Goal: Communication & Community: Connect with others

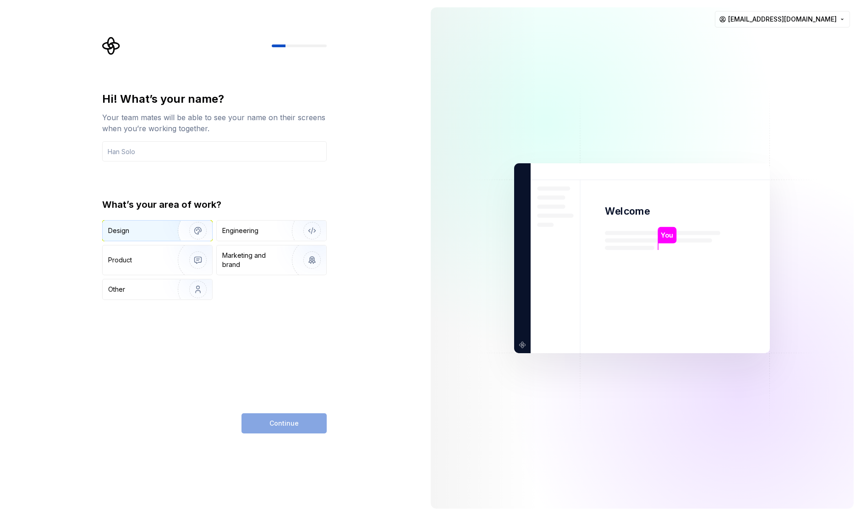
click at [153, 230] on div "Design" at bounding box center [137, 230] width 58 height 9
click at [190, 148] on input "text" at bounding box center [214, 151] width 225 height 20
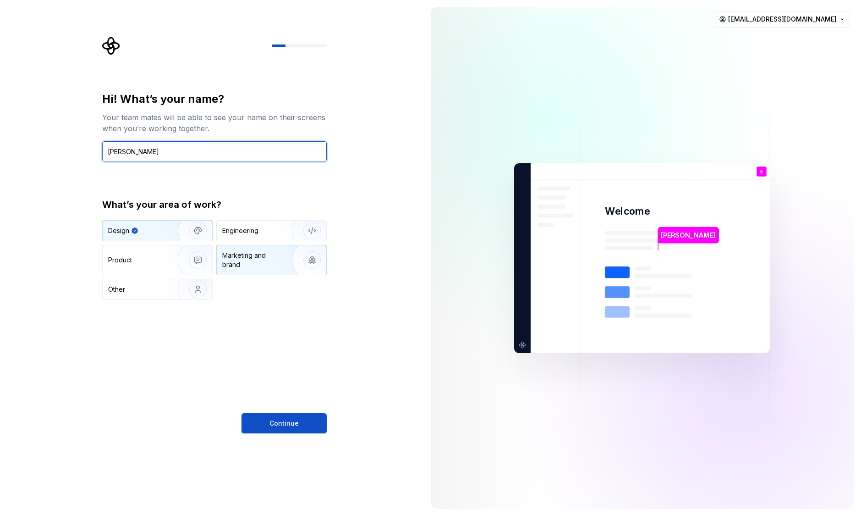
type input "Edwin Amirian"
click at [257, 261] on div "Marketing and brand" at bounding box center [253, 260] width 62 height 18
click at [163, 226] on img "button" at bounding box center [192, 230] width 59 height 61
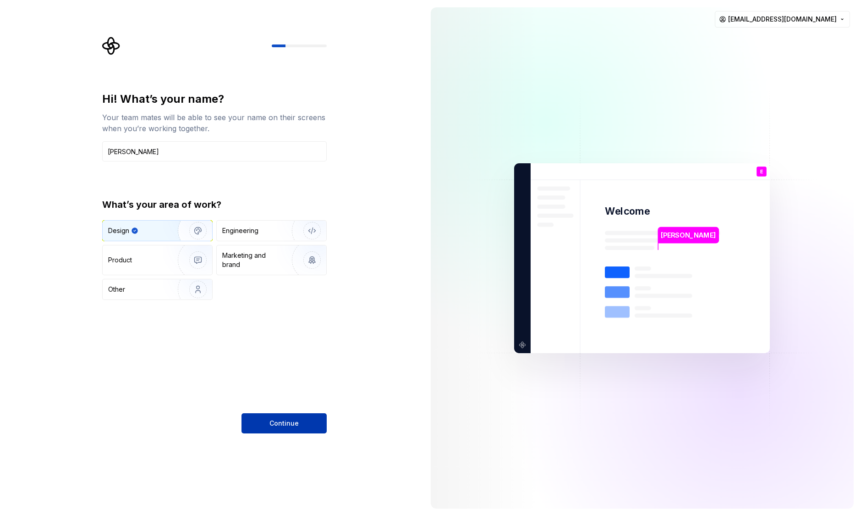
click at [305, 426] on button "Continue" at bounding box center [284, 423] width 85 height 20
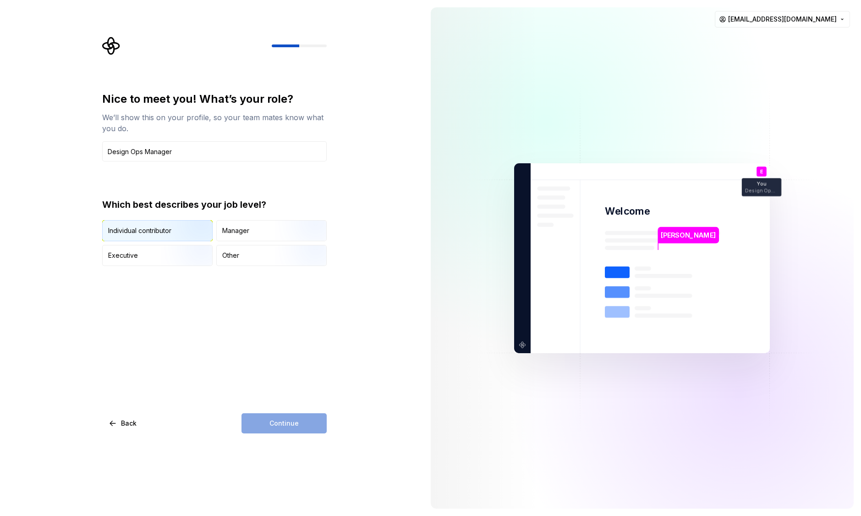
type input "Design Ops Manager"
click at [154, 231] on div "Individual contributor" at bounding box center [139, 230] width 63 height 9
click at [300, 430] on button "Continue" at bounding box center [284, 423] width 85 height 20
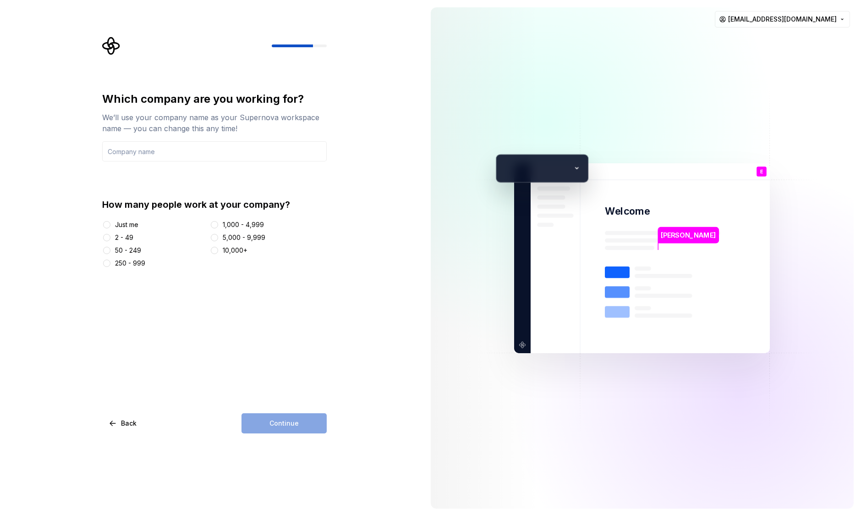
click at [222, 250] on div "10,000+" at bounding box center [268, 250] width 117 height 9
click at [166, 156] on input "text" at bounding box center [214, 151] width 225 height 20
type input "HPE"
click at [310, 376] on div "Which company are you working for? We’ll use your company name as your Supernov…" at bounding box center [214, 262] width 225 height 341
click at [147, 150] on input "HPE" at bounding box center [214, 151] width 225 height 20
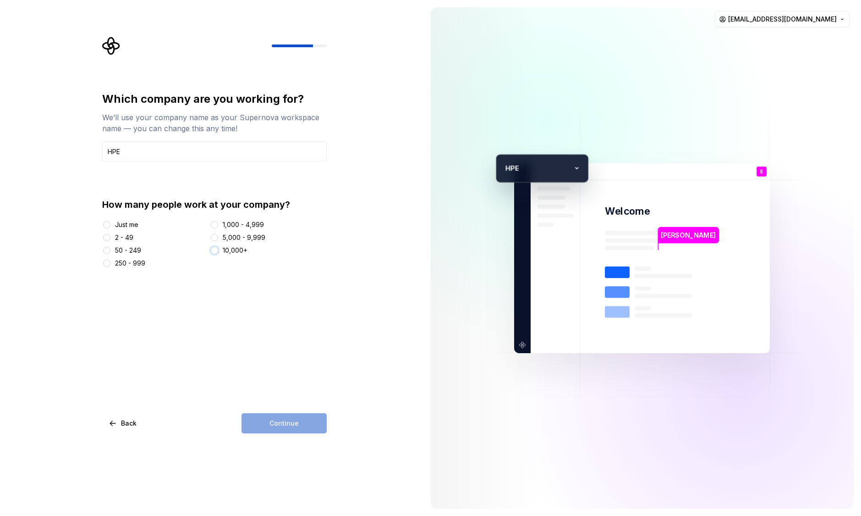
click at [212, 250] on button "10,000+" at bounding box center [214, 250] width 7 height 7
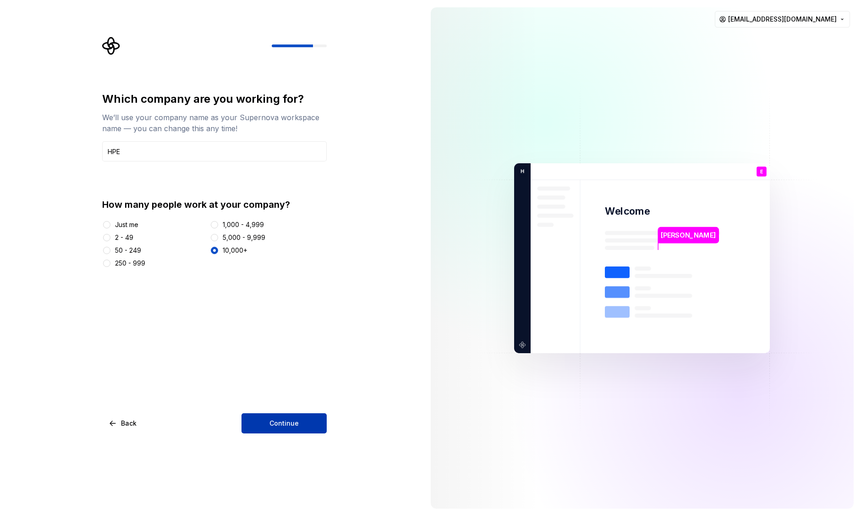
click at [280, 421] on span "Continue" at bounding box center [283, 422] width 29 height 9
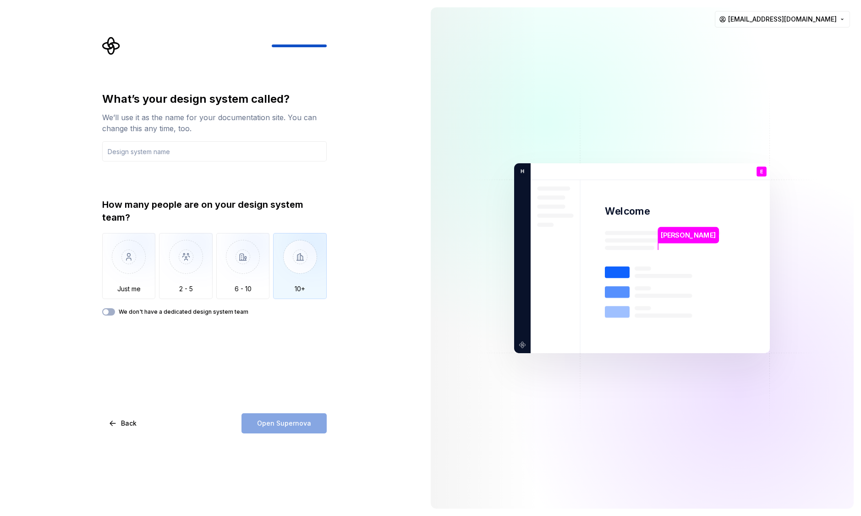
click at [306, 264] on img "button" at bounding box center [300, 263] width 54 height 61
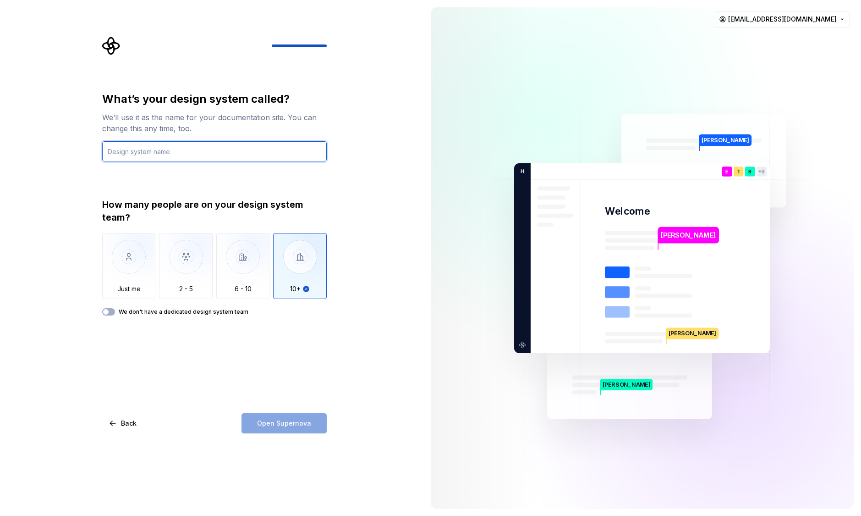
click at [220, 153] on input "text" at bounding box center [214, 151] width 225 height 20
type input "Design System"
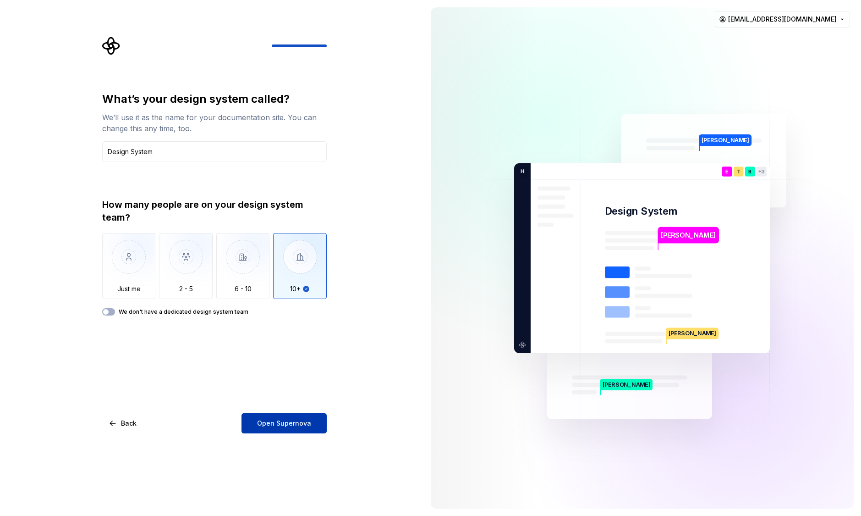
click at [295, 423] on span "Open Supernova" at bounding box center [284, 422] width 54 height 9
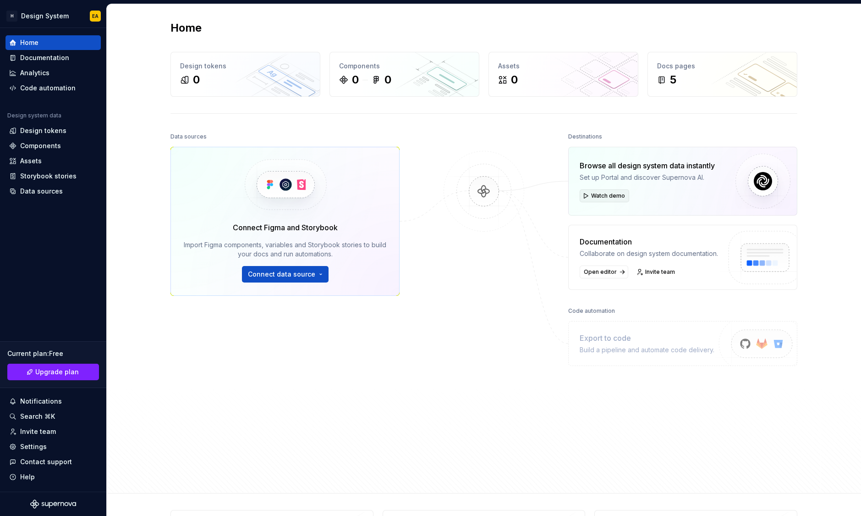
click at [597, 194] on span "Watch demo" at bounding box center [608, 195] width 34 height 7
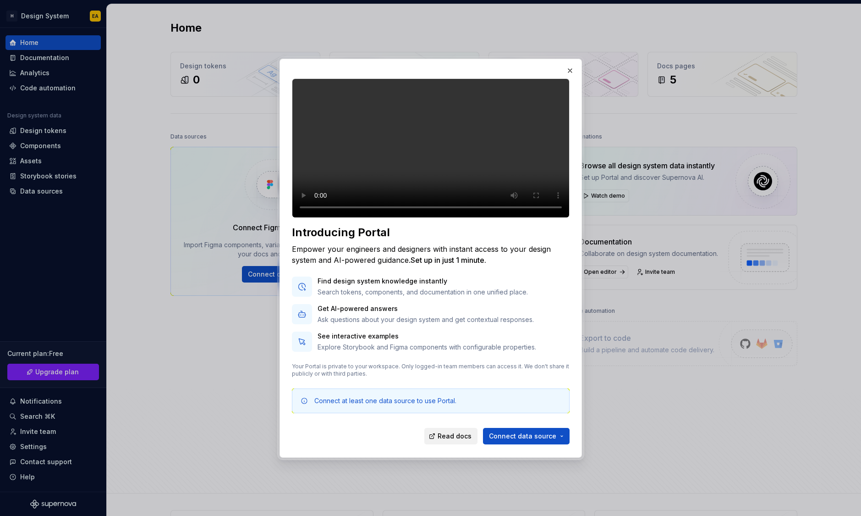
click at [462, 440] on span "Read docs" at bounding box center [455, 435] width 34 height 9
click at [533, 440] on span "Connect data source" at bounding box center [522, 435] width 67 height 9
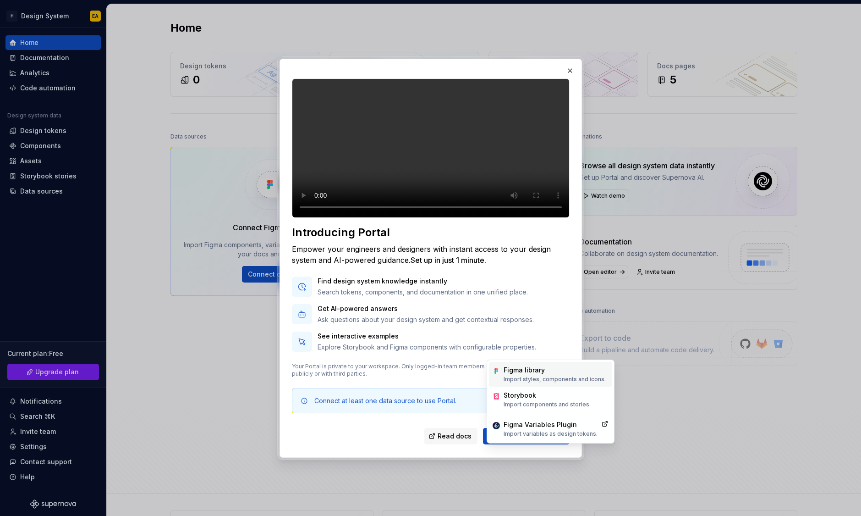
click at [583, 375] on p "Import styles, components and icons." at bounding box center [555, 378] width 102 height 7
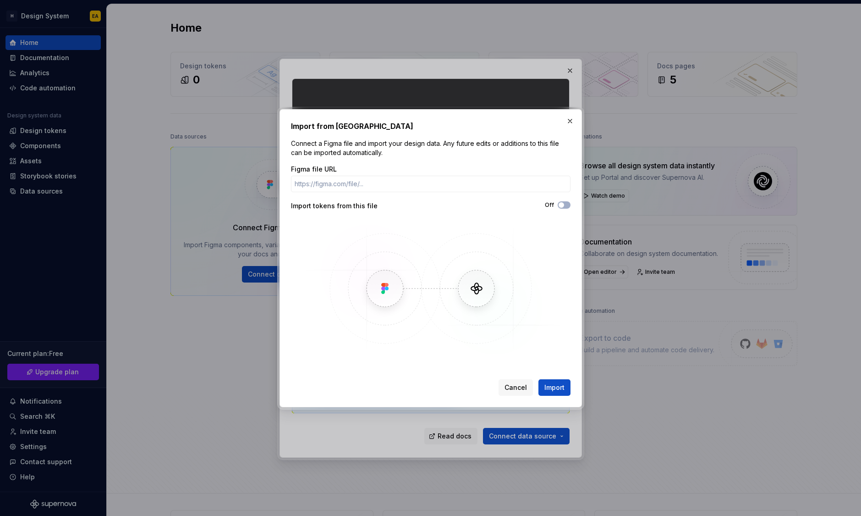
click at [386, 280] on img at bounding box center [431, 288] width 266 height 137
click at [512, 385] on span "Cancel" at bounding box center [516, 387] width 22 height 9
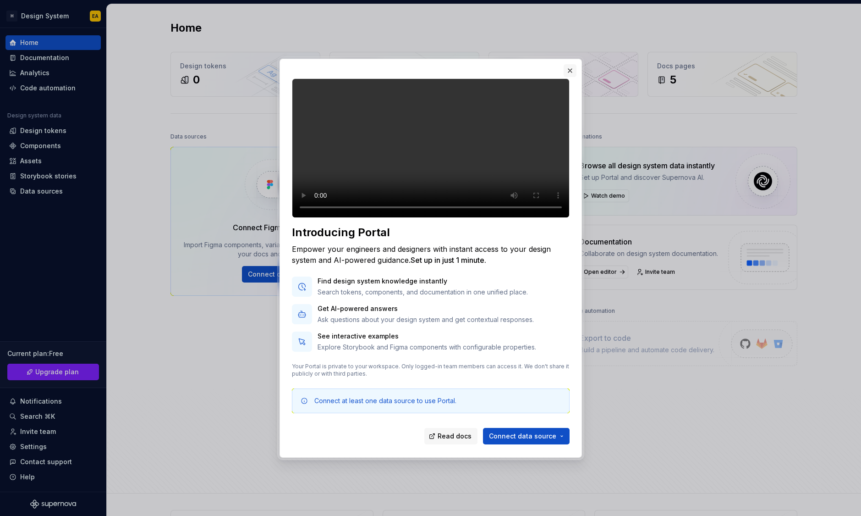
click at [570, 64] on button "button" at bounding box center [570, 70] width 13 height 13
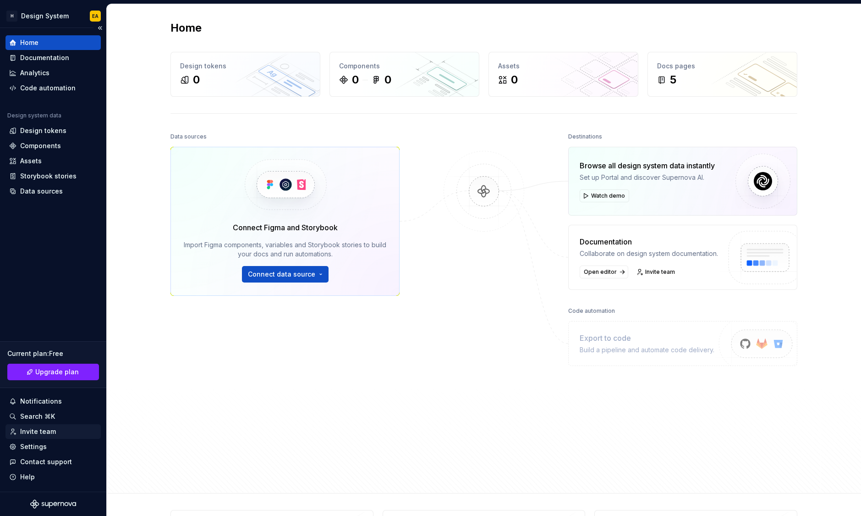
click at [47, 433] on div "Invite team" at bounding box center [38, 431] width 36 height 9
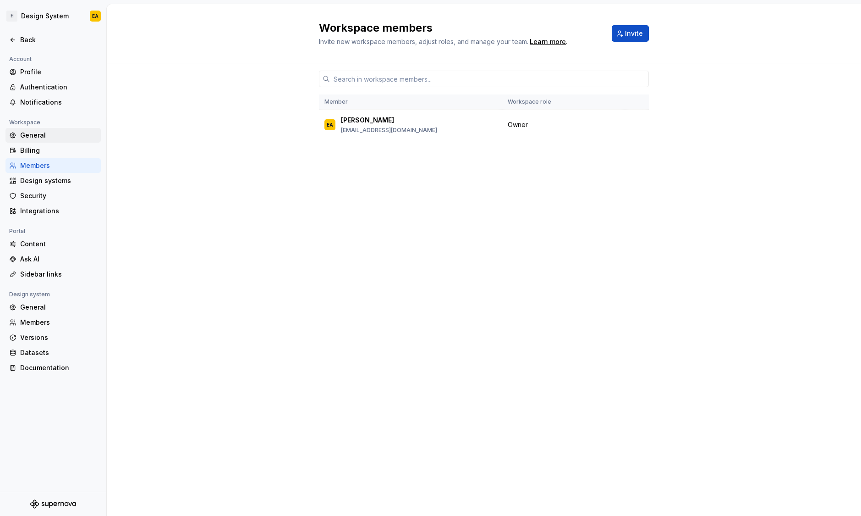
click at [37, 136] on div "General" at bounding box center [58, 135] width 77 height 9
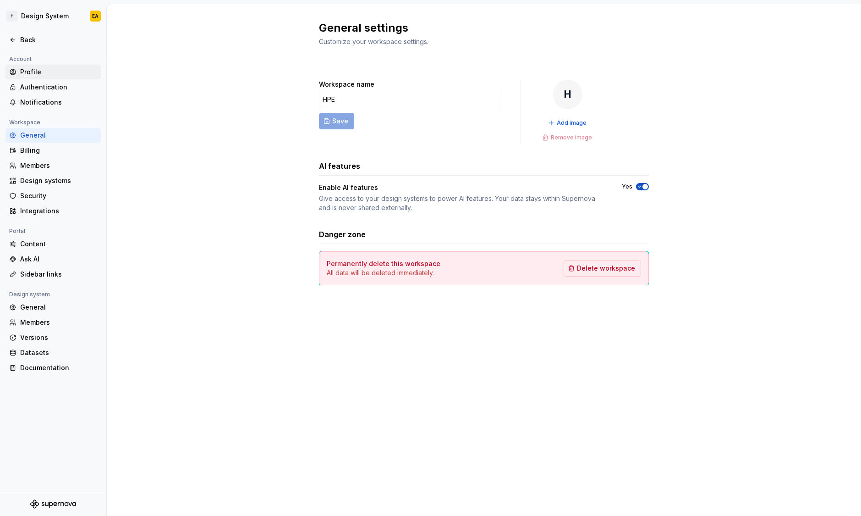
click at [43, 67] on div "Profile" at bounding box center [58, 71] width 77 height 9
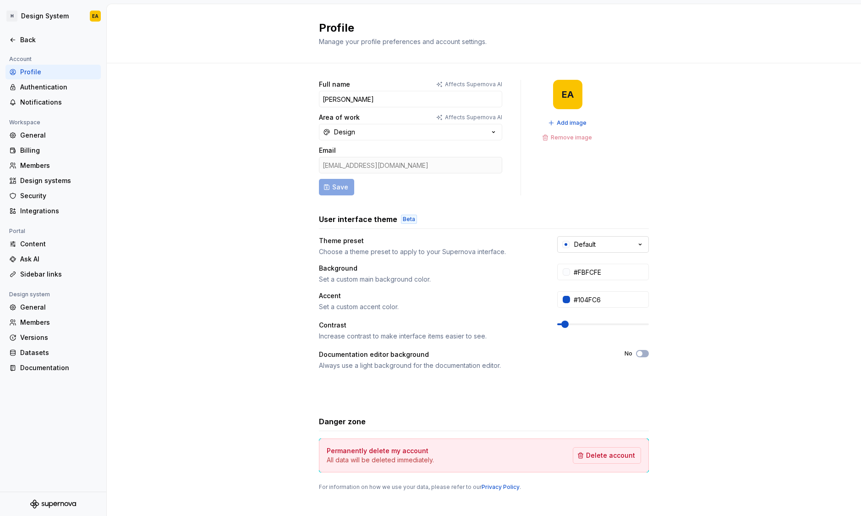
click at [636, 245] on icon "button" at bounding box center [640, 244] width 9 height 9
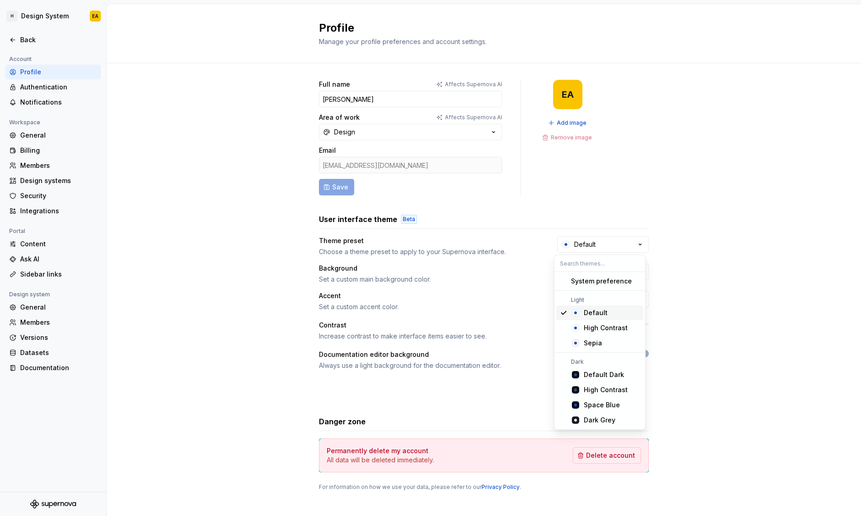
click at [158, 205] on div "Full name Affects Supernova AI Edwin Amirian Area of work Affects Supernova AI …" at bounding box center [484, 294] width 754 height 462
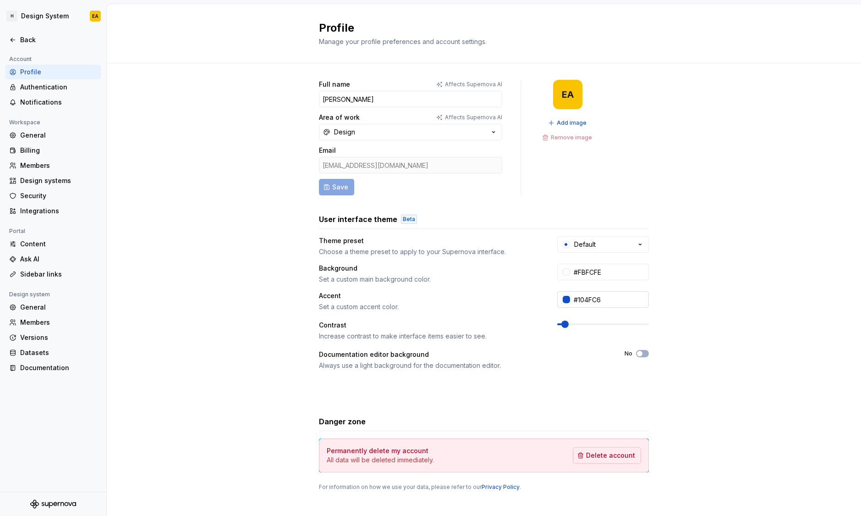
click at [565, 297] on div at bounding box center [566, 299] width 7 height 7
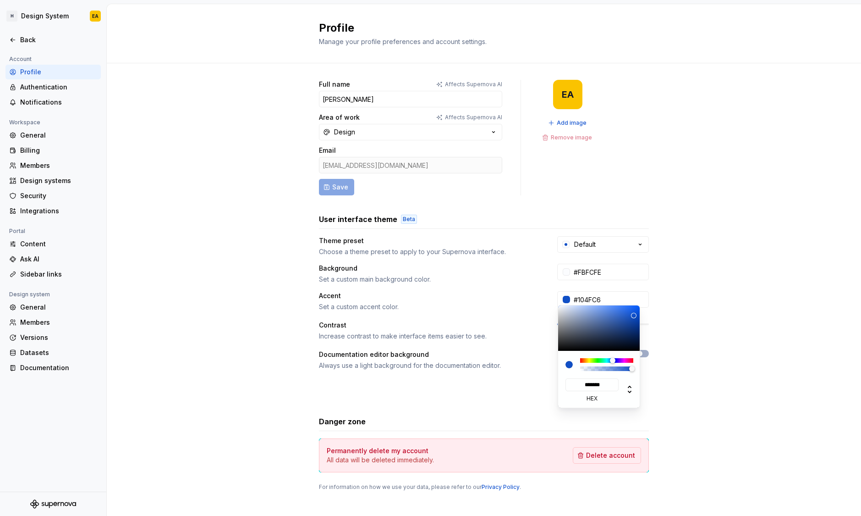
type input "#10C613"
type input "*******"
click at [598, 360] on div at bounding box center [606, 360] width 53 height 5
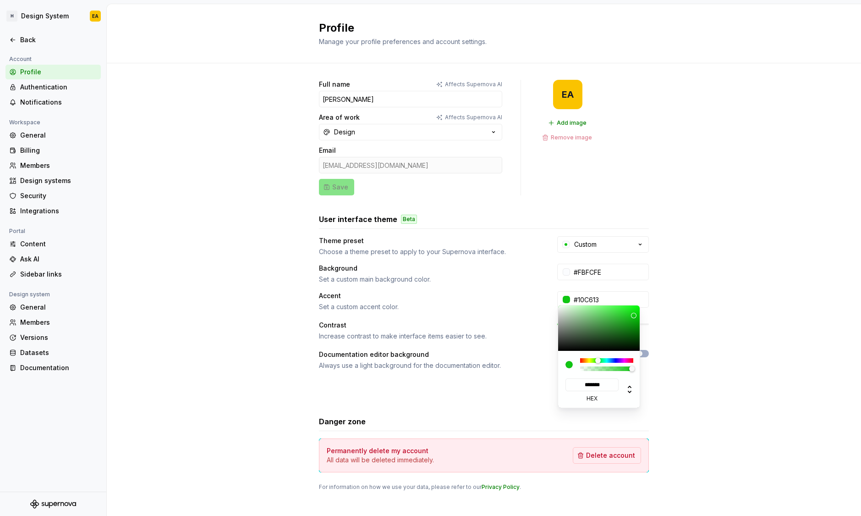
type input "#10C68E"
type input "*******"
click at [604, 359] on div at bounding box center [606, 360] width 53 height 5
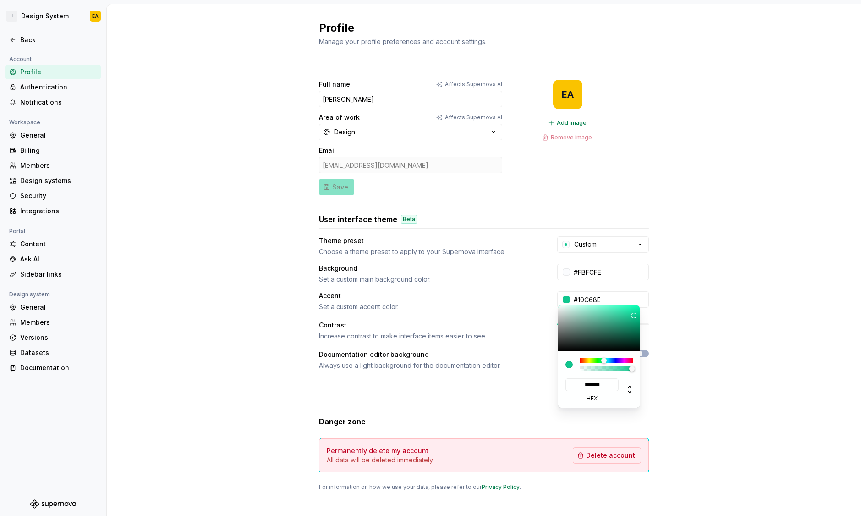
type input "#10AAC6"
type input "*******"
click at [608, 359] on div at bounding box center [606, 360] width 5 height 5
type input "#1097C6"
type input "*******"
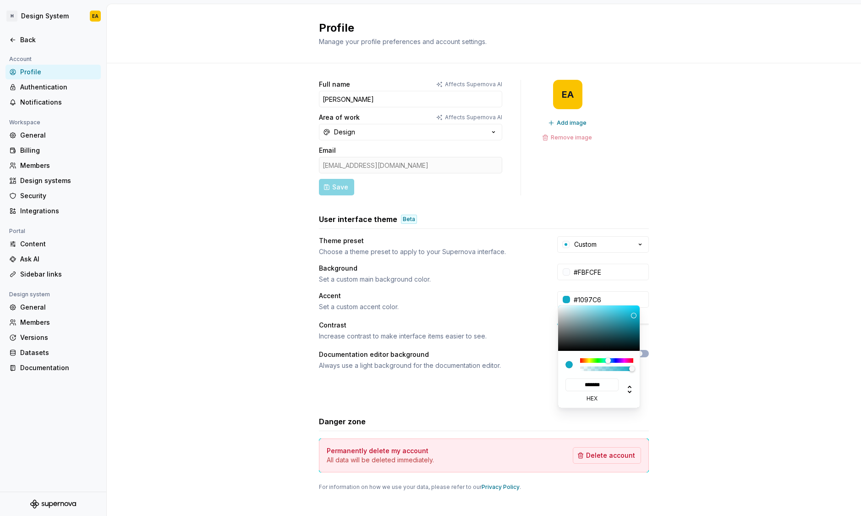
type input "#10A0C6"
type input "*******"
type input "#10AAC6"
type input "*******"
type input "#10B3C6"
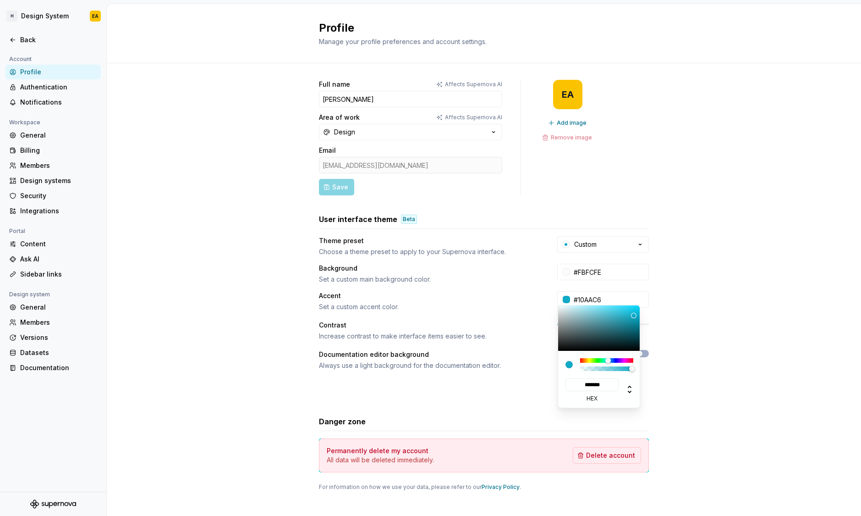
type input "*******"
type input "#10BDC6"
type input "*******"
type input "#10C6C6"
type input "*******"
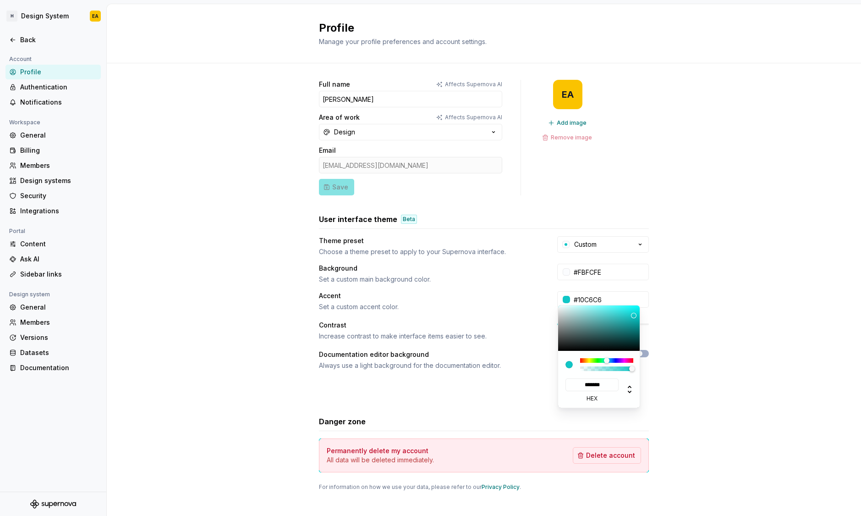
type input "#10C6BD"
type input "*******"
type input "#10C6B3"
type input "*******"
type input "#10C6AA"
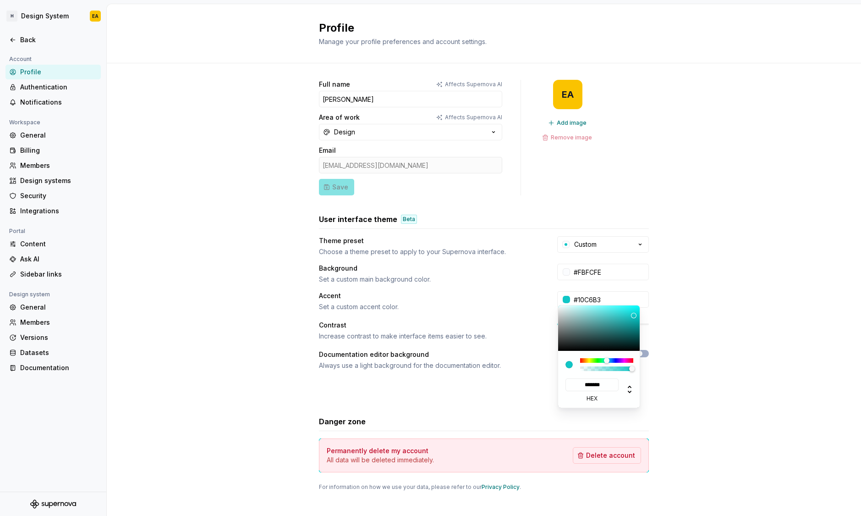
type input "*******"
type input "#10C6A0"
type input "*******"
type input "#10C697"
type input "*******"
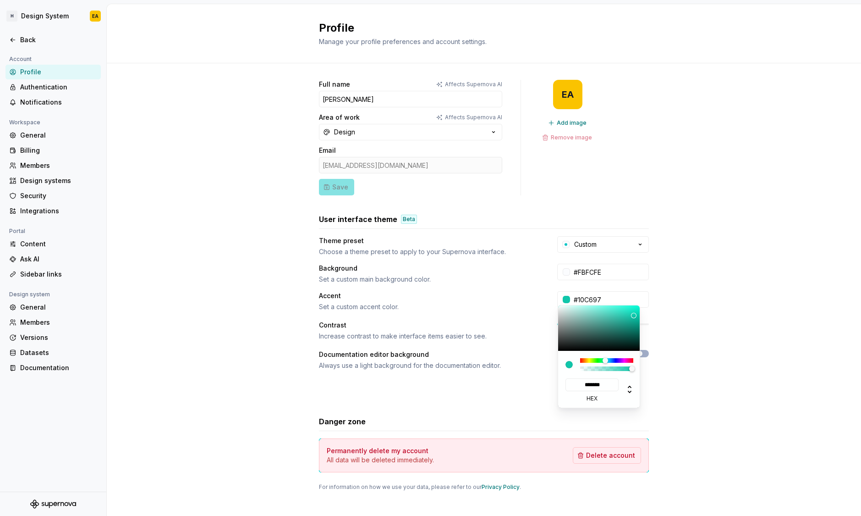
type input "#10C68E"
type input "*******"
type input "#10C684"
type input "*******"
type input "#10C67B"
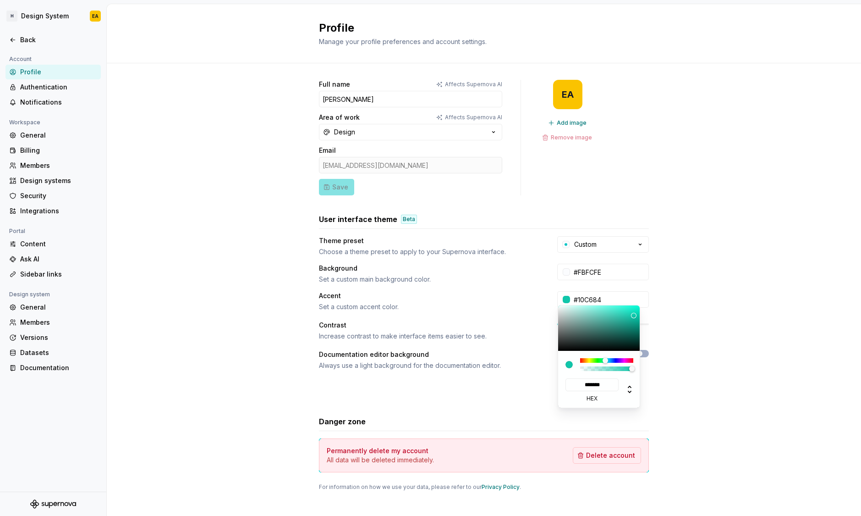
type input "*******"
type input "#10C671"
type input "*******"
type input "#10C668"
type input "*******"
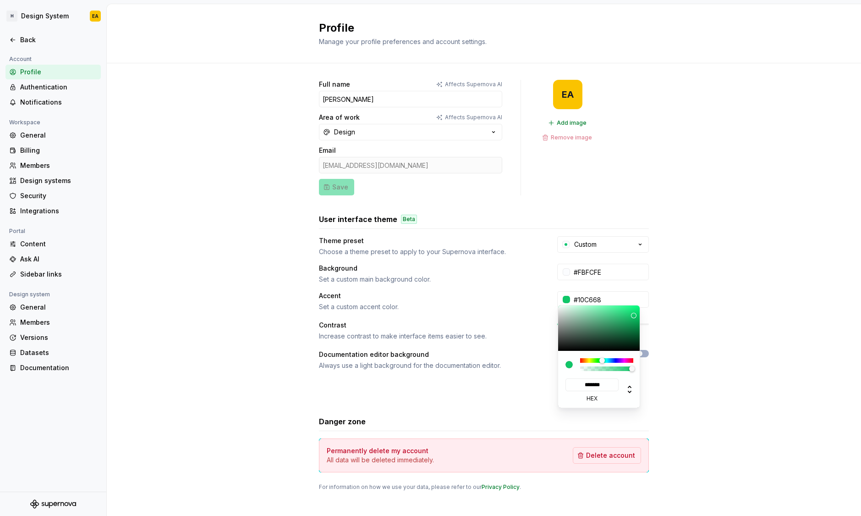
type input "#10C65E"
type input "*******"
drag, startPoint x: 608, startPoint y: 359, endPoint x: 602, endPoint y: 360, distance: 6.5
click at [602, 360] on div at bounding box center [601, 359] width 5 height 5
click at [696, 254] on html "H Design System EA Back Account Profile Authentication Notifications Workspace …" at bounding box center [430, 258] width 861 height 516
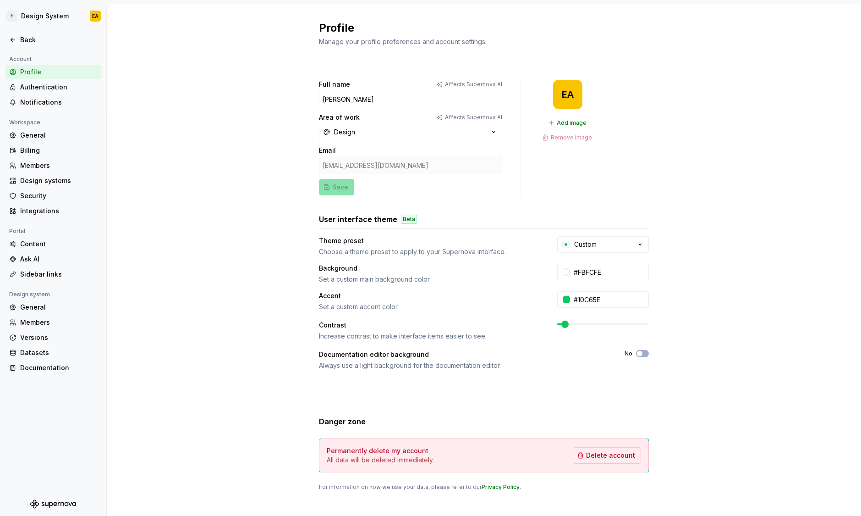
click at [697, 270] on html "H Design System EA Back Account Profile Authentication Notifications Workspace …" at bounding box center [430, 258] width 861 height 516
click at [55, 89] on div "Authentication" at bounding box center [58, 86] width 77 height 9
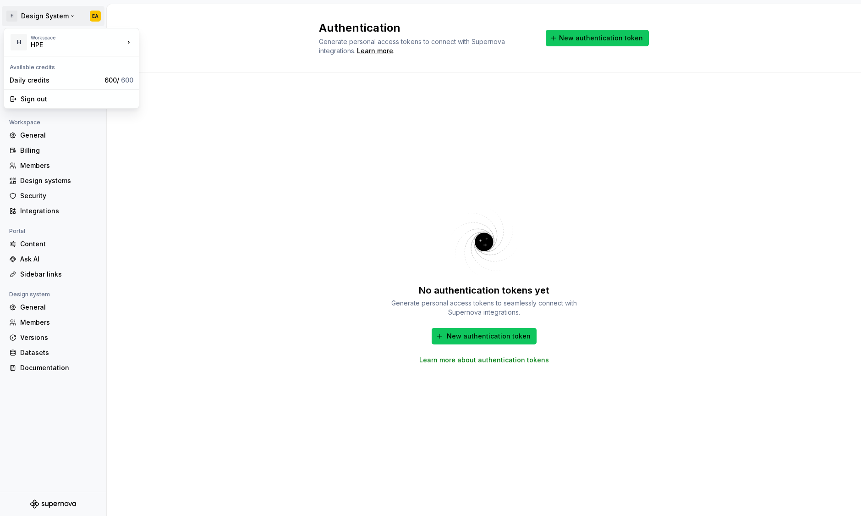
click at [45, 7] on html "H Design System EA Back Account Profile Authentication Notifications Workspace …" at bounding box center [430, 258] width 861 height 516
click at [51, 43] on div "HPE" at bounding box center [70, 44] width 78 height 9
click at [31, 19] on html "H Design System EA Back Account Profile Authentication Notifications Workspace …" at bounding box center [430, 258] width 861 height 516
click at [29, 42] on div "Back" at bounding box center [58, 39] width 77 height 9
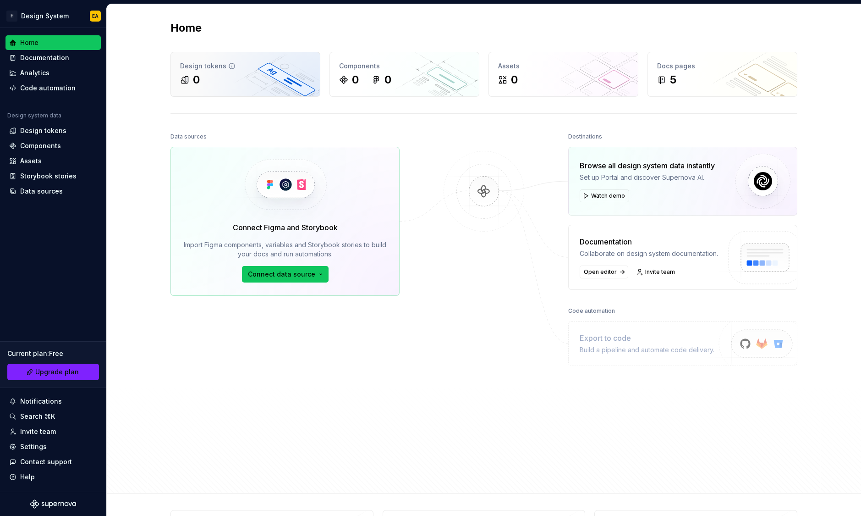
click at [228, 67] on icon at bounding box center [231, 65] width 7 height 7
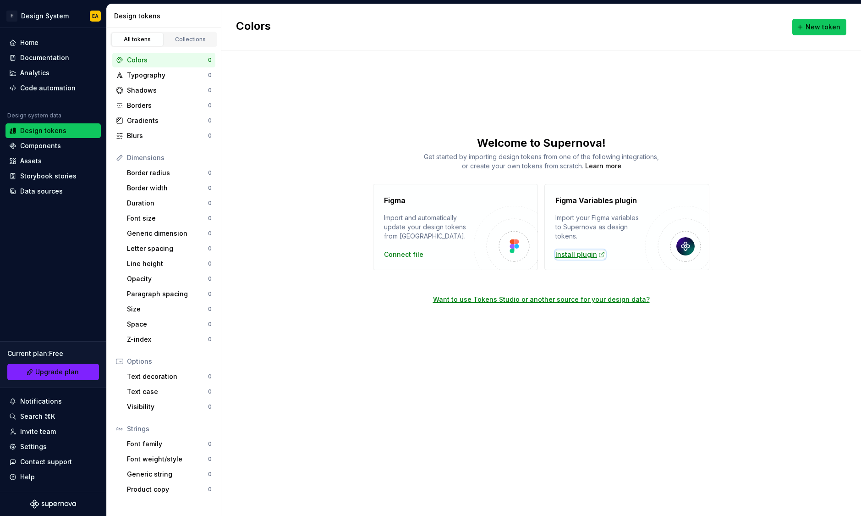
click at [587, 255] on div "Install plugin" at bounding box center [580, 254] width 50 height 9
click at [598, 201] on h4 "Figma Variables plugin" at bounding box center [596, 200] width 82 height 11
click at [586, 247] on div "Figma Variables plugin Import your Figma variables to Supernova as design token…" at bounding box center [600, 227] width 90 height 64
click at [585, 254] on div "Install plugin" at bounding box center [580, 254] width 50 height 9
click at [412, 253] on div "Connect file" at bounding box center [403, 254] width 39 height 9
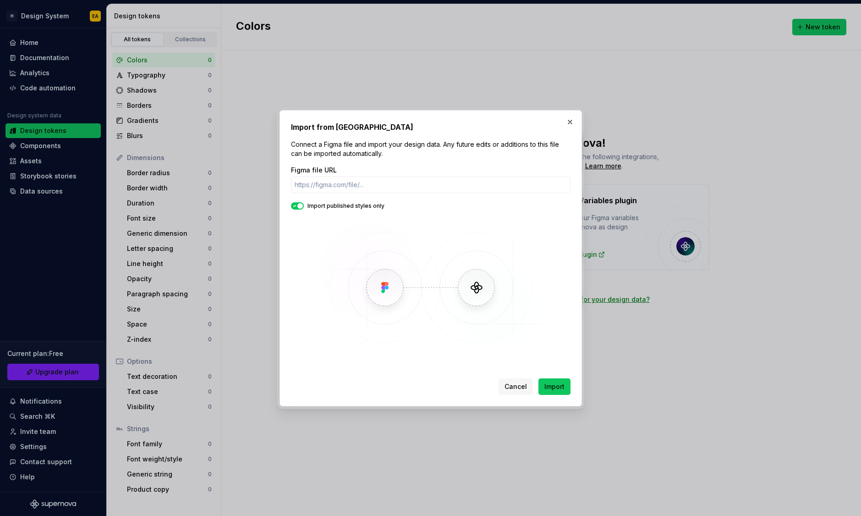
click at [296, 209] on div "Figma file URL Import published styles only" at bounding box center [431, 260] width 280 height 191
click at [300, 204] on span "button" at bounding box center [299, 205] width 5 height 5
click at [343, 188] on input "Figma file URL" at bounding box center [431, 184] width 280 height 16
paste input "[URL][DOMAIN_NAME]"
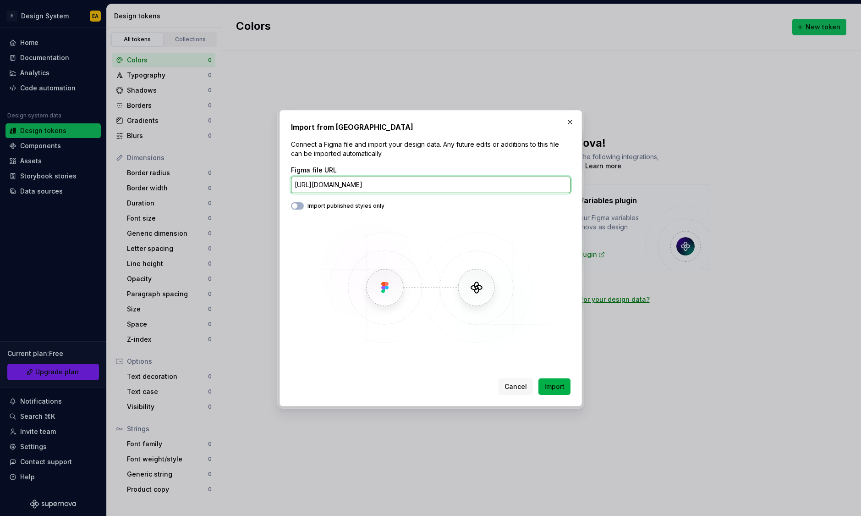
type input "[URL][DOMAIN_NAME]"
click at [560, 386] on span "Import" at bounding box center [554, 386] width 20 height 9
click at [558, 388] on span "Import" at bounding box center [554, 386] width 20 height 9
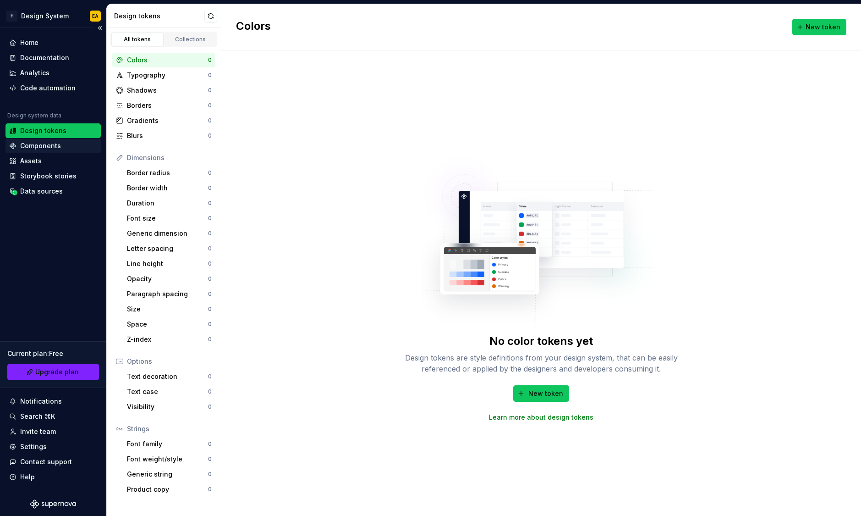
click at [38, 143] on div "Components" at bounding box center [40, 145] width 41 height 9
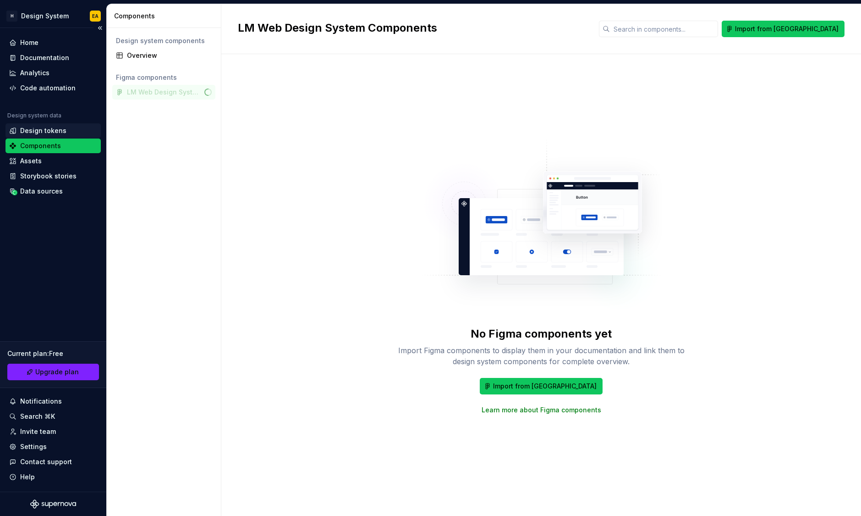
click at [50, 128] on div "Design tokens" at bounding box center [43, 130] width 46 height 9
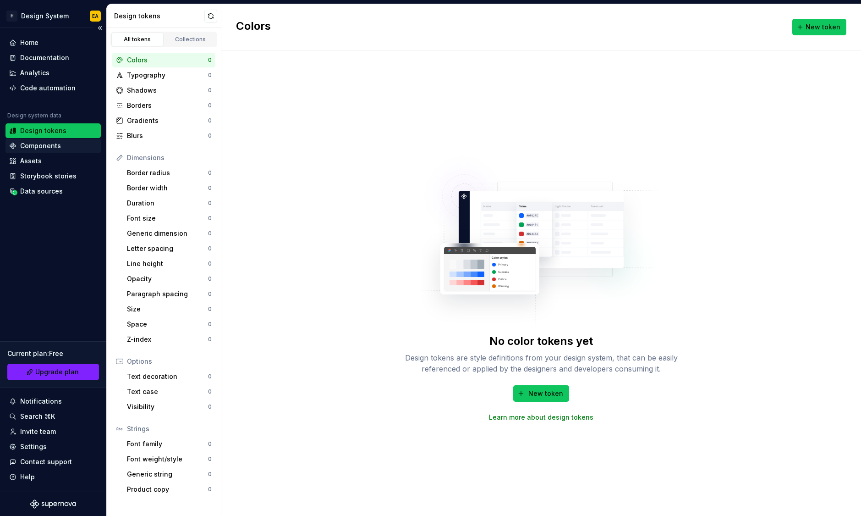
click at [45, 149] on div "Components" at bounding box center [40, 145] width 41 height 9
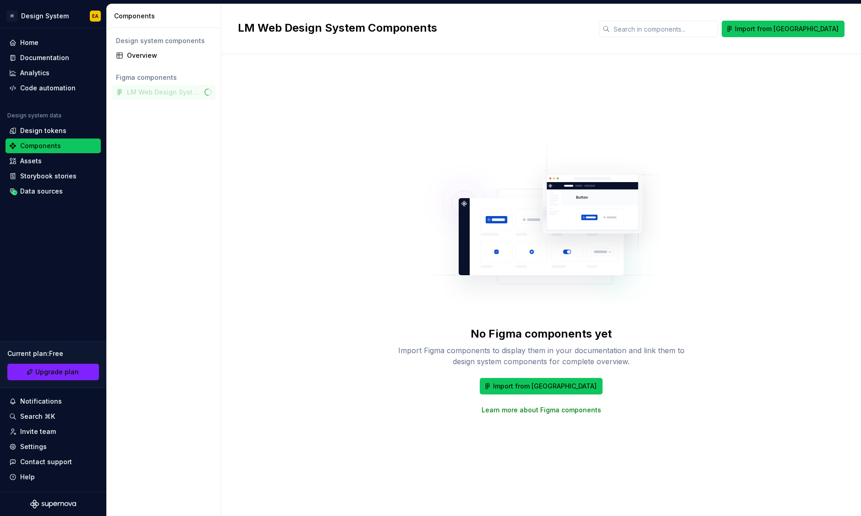
click at [149, 88] on div "LM Web Design System Components" at bounding box center [163, 92] width 103 height 15
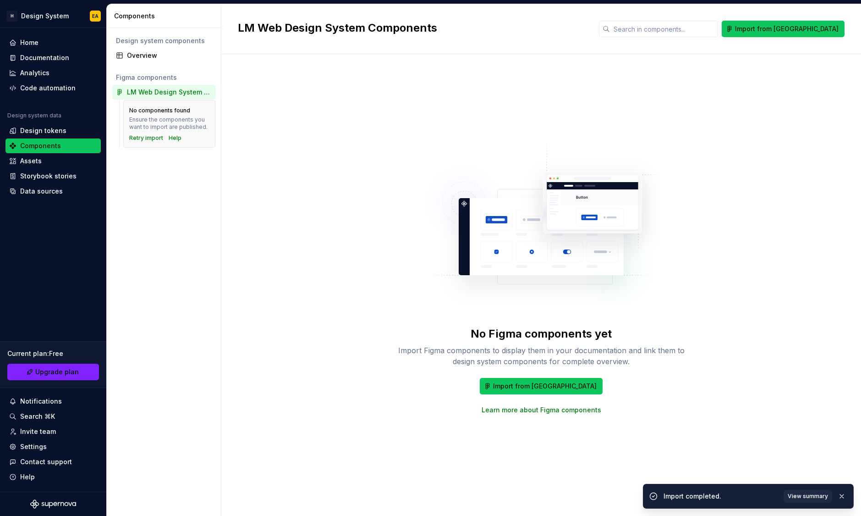
click at [181, 215] on div "Design system components Overview Figma components LM Web Design System Compone…" at bounding box center [164, 272] width 114 height 488
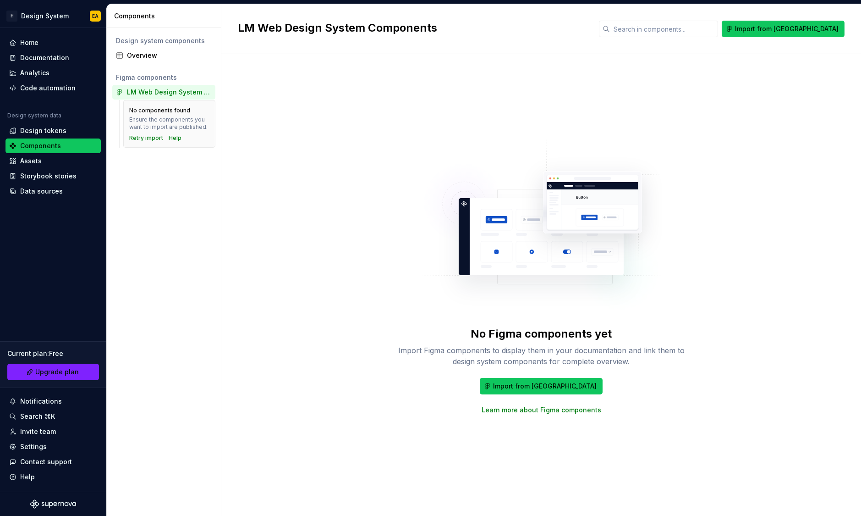
click at [162, 94] on div "LM Web Design System Components" at bounding box center [169, 92] width 85 height 9
drag, startPoint x: 153, startPoint y: 94, endPoint x: 147, endPoint y: 99, distance: 7.2
click at [153, 94] on div "LM Web Design System Components" at bounding box center [169, 92] width 85 height 9
click at [51, 130] on div "Design tokens" at bounding box center [43, 130] width 46 height 9
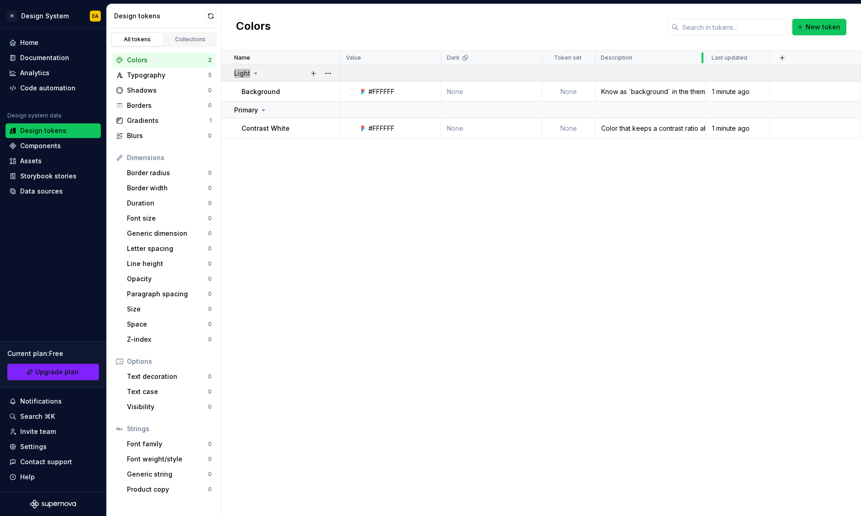
drag, startPoint x: 693, startPoint y: 64, endPoint x: 703, endPoint y: 77, distance: 16.1
click at [703, 77] on table "Name Value Dark Token set Description Last updated Light Background #FFFFFF Non…" at bounding box center [541, 94] width 640 height 88
click at [47, 146] on div "Components" at bounding box center [40, 145] width 41 height 9
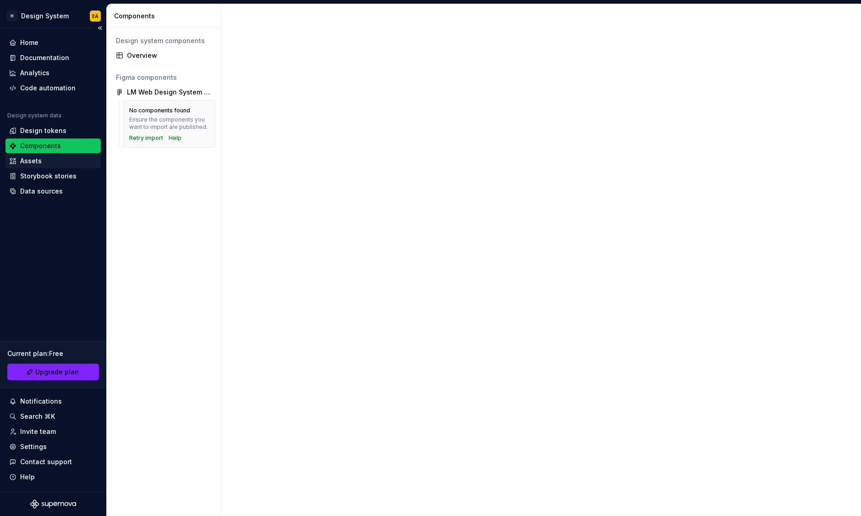
click at [52, 162] on div "Assets" at bounding box center [53, 160] width 88 height 9
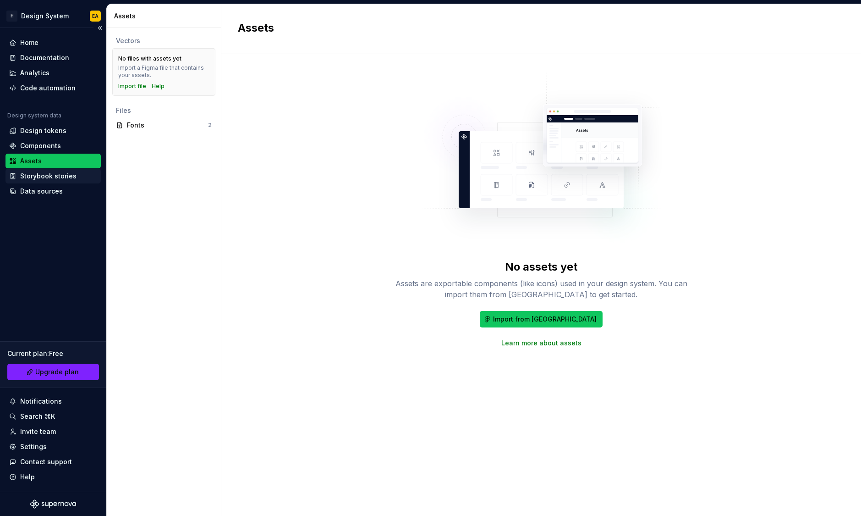
click at [54, 176] on div "Storybook stories" at bounding box center [48, 175] width 56 height 9
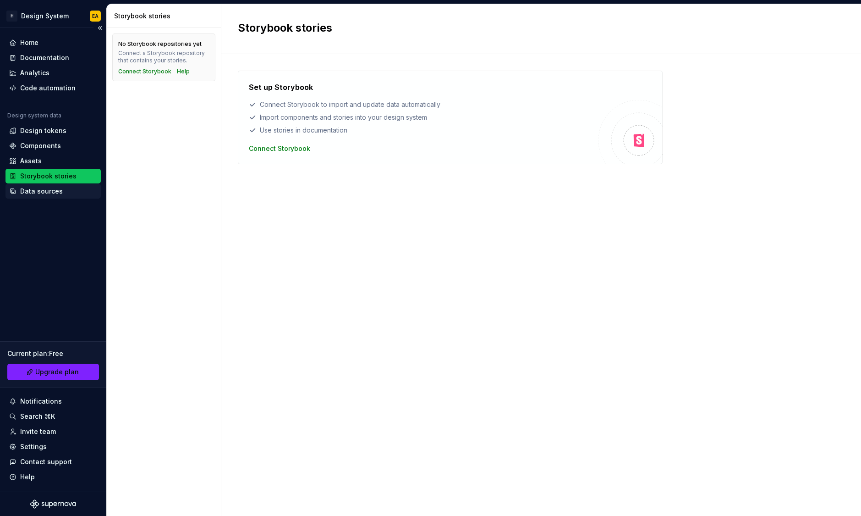
click at [45, 193] on div "Data sources" at bounding box center [41, 191] width 43 height 9
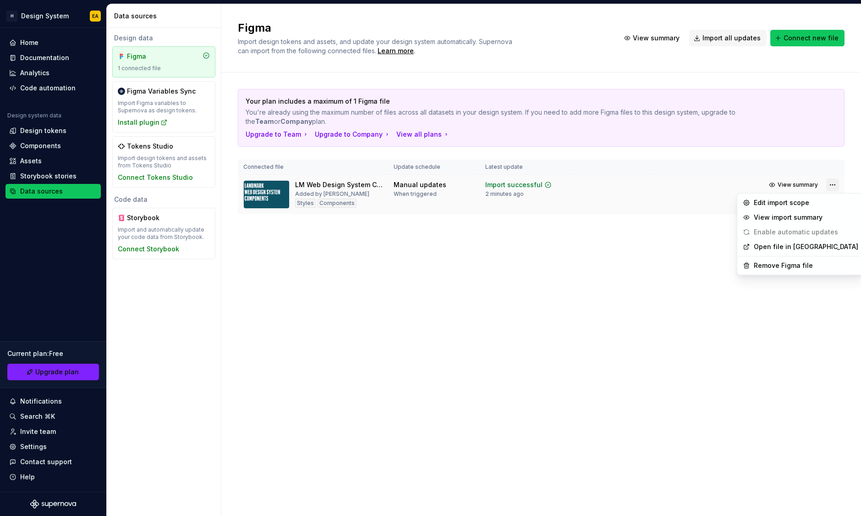
click at [836, 187] on html "H Design System EA Home Documentation Analytics Code automation Design system d…" at bounding box center [430, 258] width 861 height 516
click at [795, 205] on div "Edit import scope" at bounding box center [806, 202] width 104 height 9
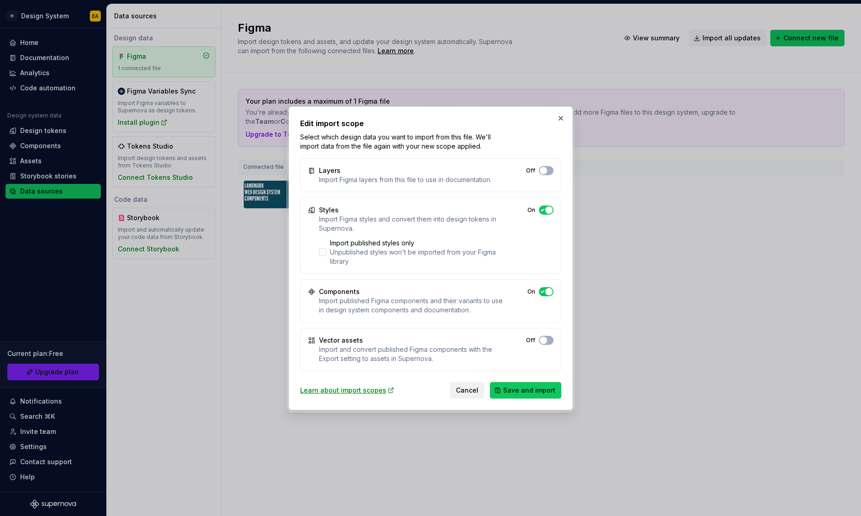
click at [467, 392] on span "Cancel" at bounding box center [467, 389] width 22 height 9
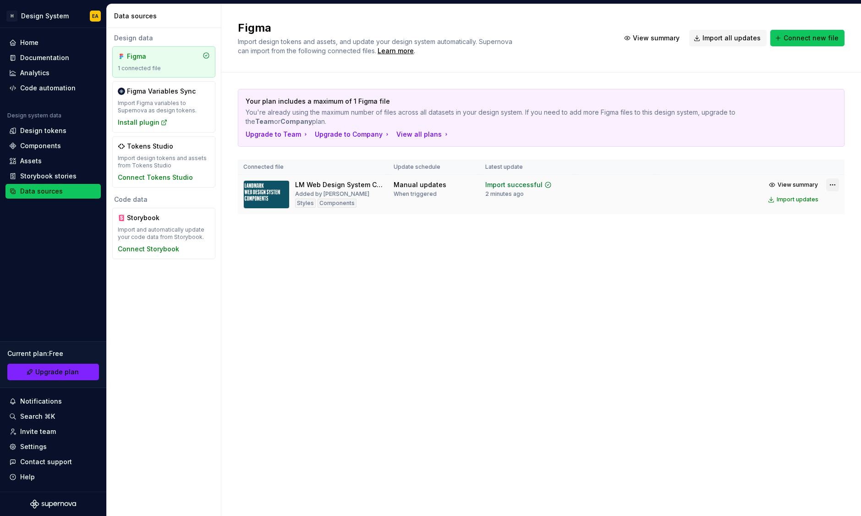
click at [830, 184] on html "H Design System EA Home Documentation Analytics Code automation Design system d…" at bounding box center [430, 258] width 861 height 516
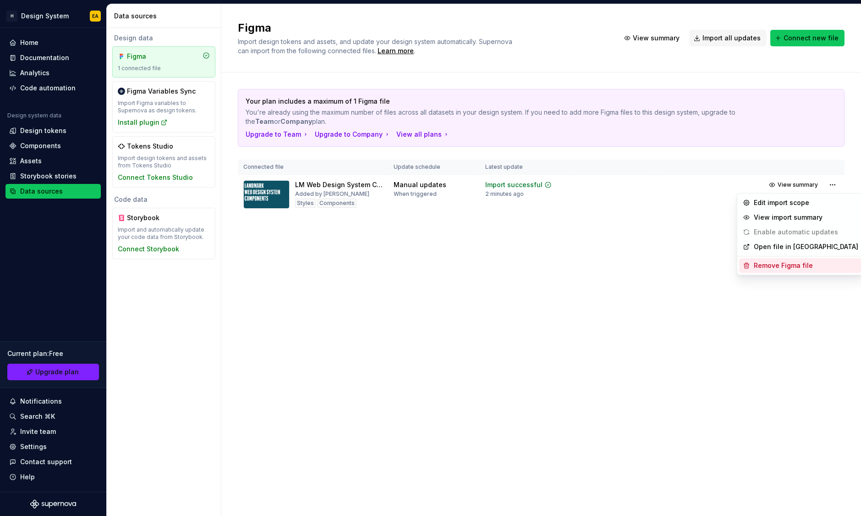
click at [778, 263] on div "Remove Figma file" at bounding box center [806, 265] width 104 height 9
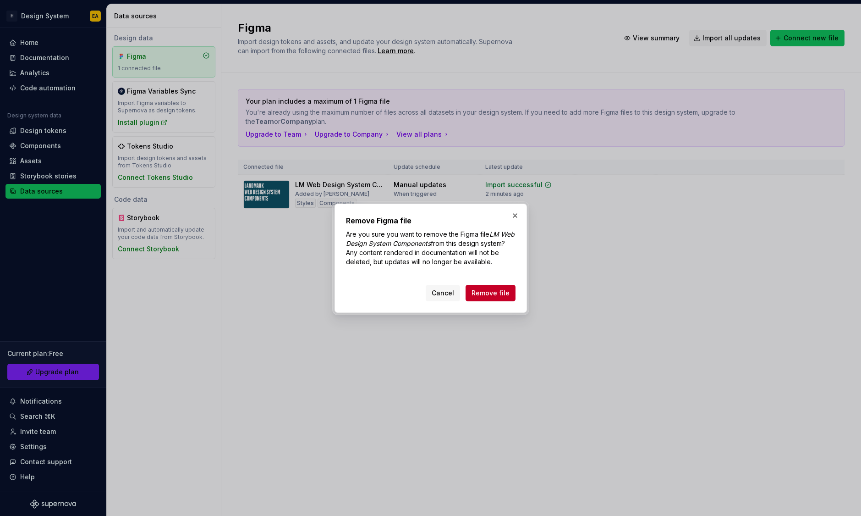
click at [497, 295] on span "Remove file" at bounding box center [491, 292] width 38 height 9
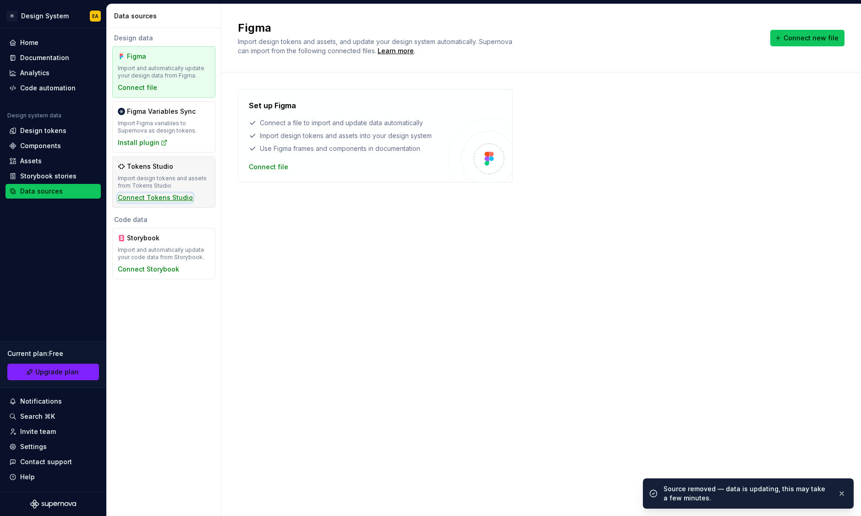
click at [148, 195] on div "Connect Tokens Studio" at bounding box center [155, 197] width 75 height 9
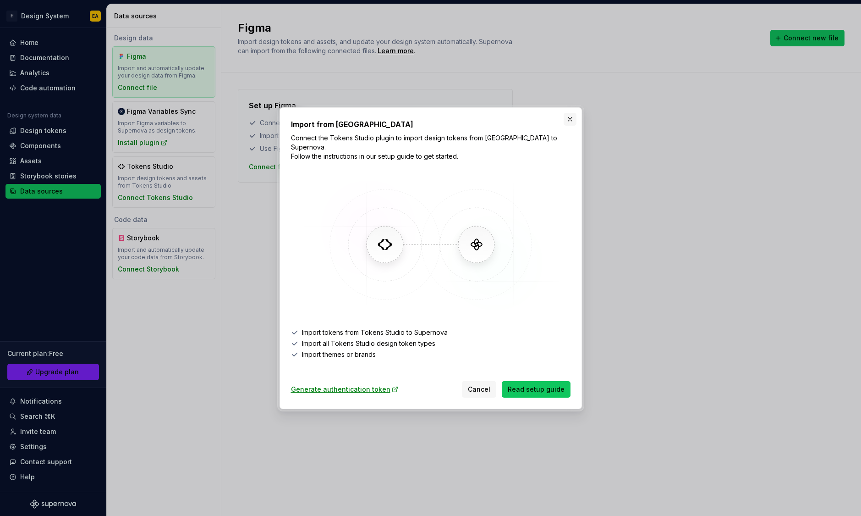
click at [572, 122] on button "button" at bounding box center [570, 119] width 13 height 13
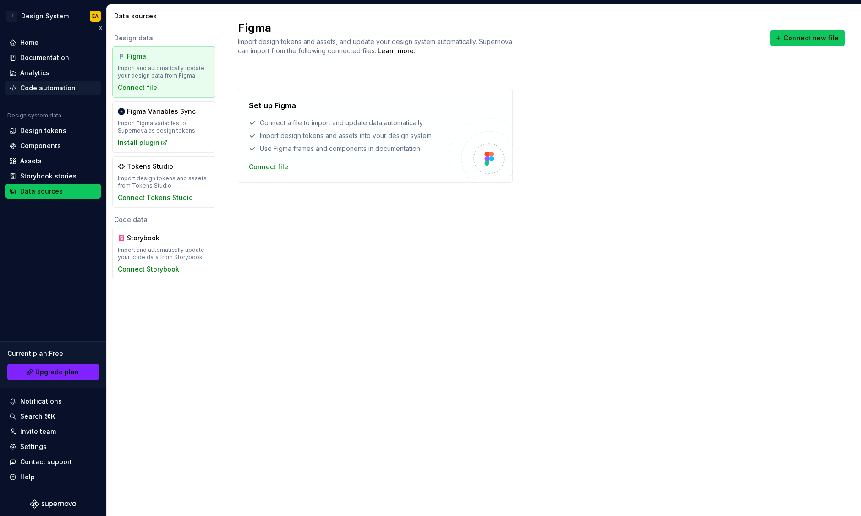
click at [41, 91] on div "Code automation" at bounding box center [47, 87] width 55 height 9
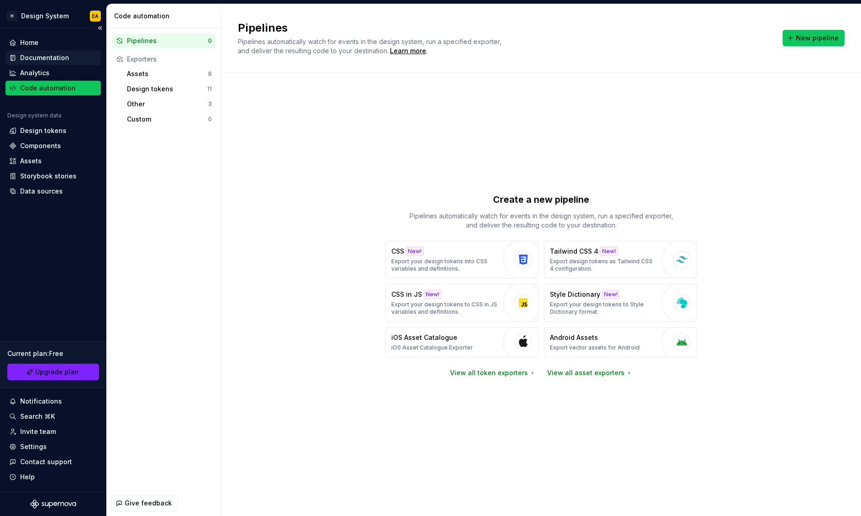
click at [39, 55] on div "Documentation" at bounding box center [44, 57] width 49 height 9
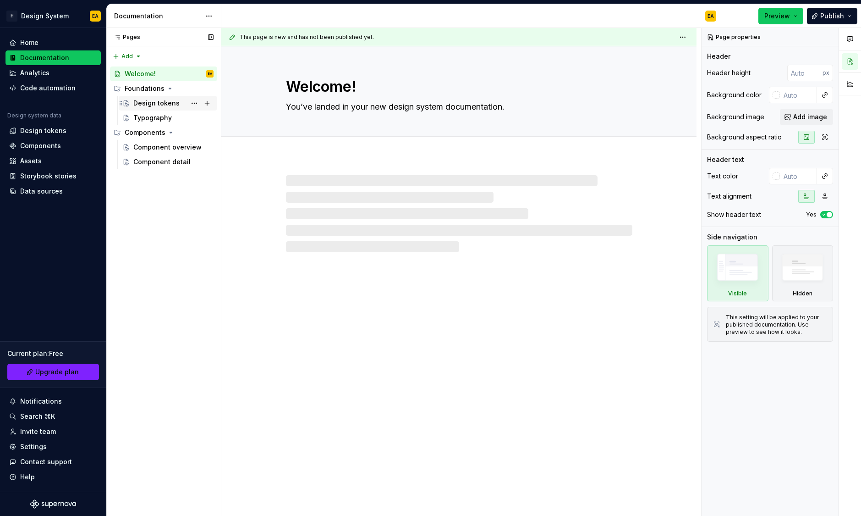
click at [143, 101] on div "Design tokens" at bounding box center [156, 103] width 46 height 9
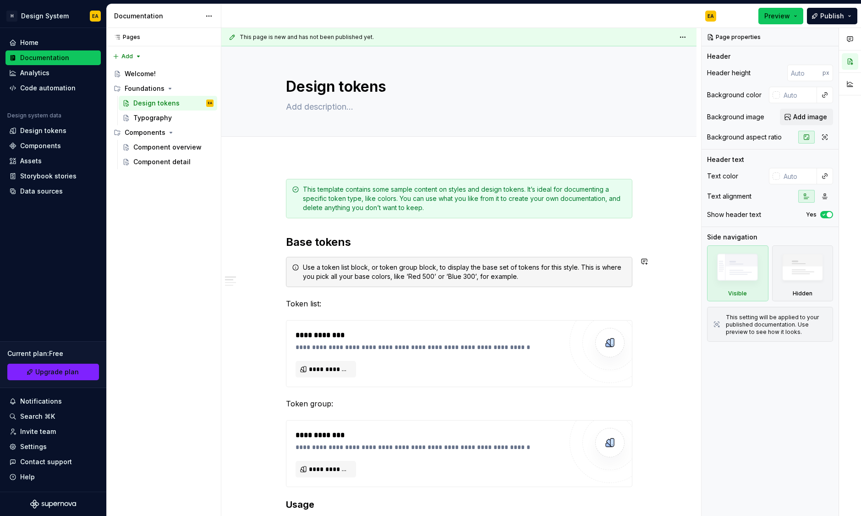
scroll to position [121, 0]
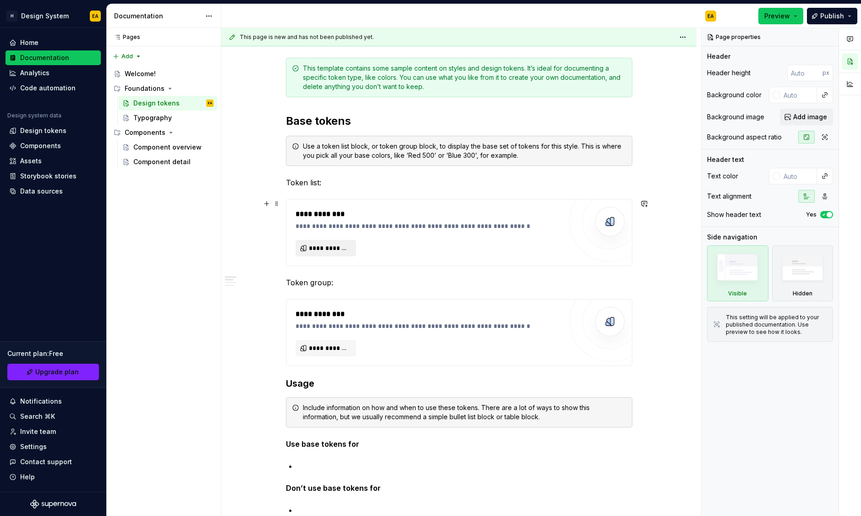
click at [341, 251] on span "**********" at bounding box center [329, 247] width 41 height 9
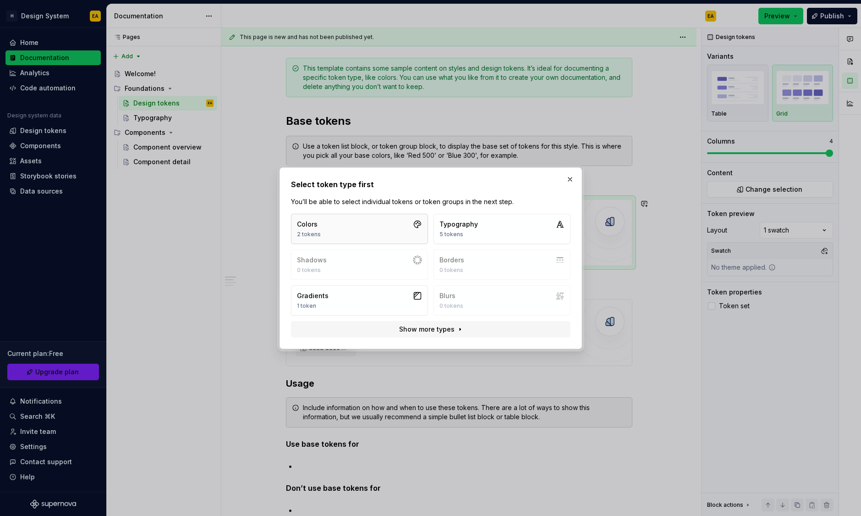
click at [343, 228] on button "Colors 2 tokens" at bounding box center [359, 229] width 137 height 30
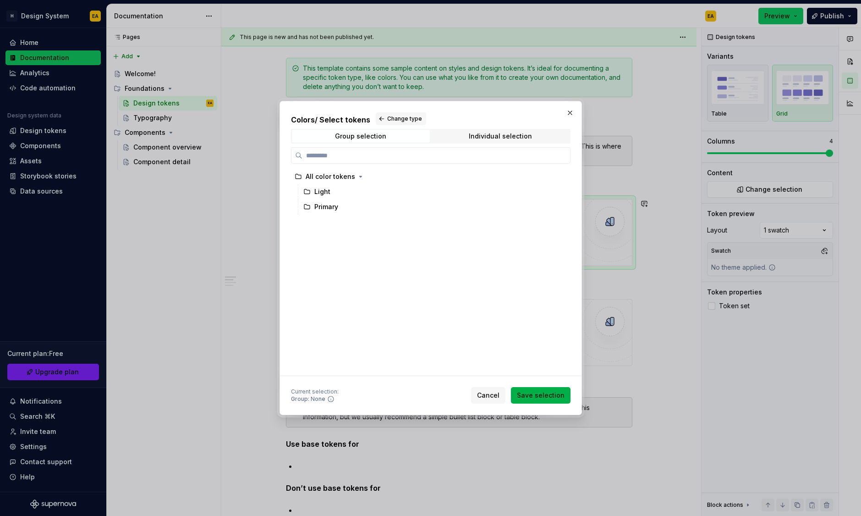
click at [557, 398] on span "Save selection" at bounding box center [541, 394] width 48 height 9
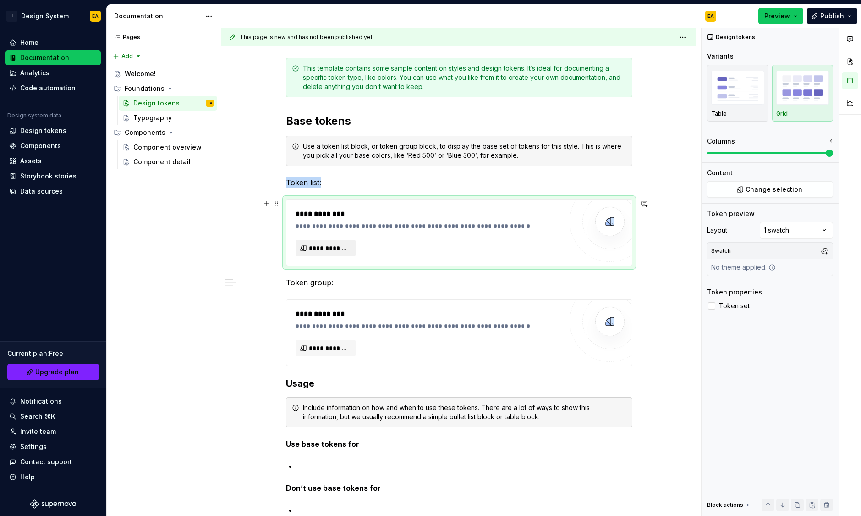
click at [325, 248] on span "**********" at bounding box center [329, 247] width 41 height 9
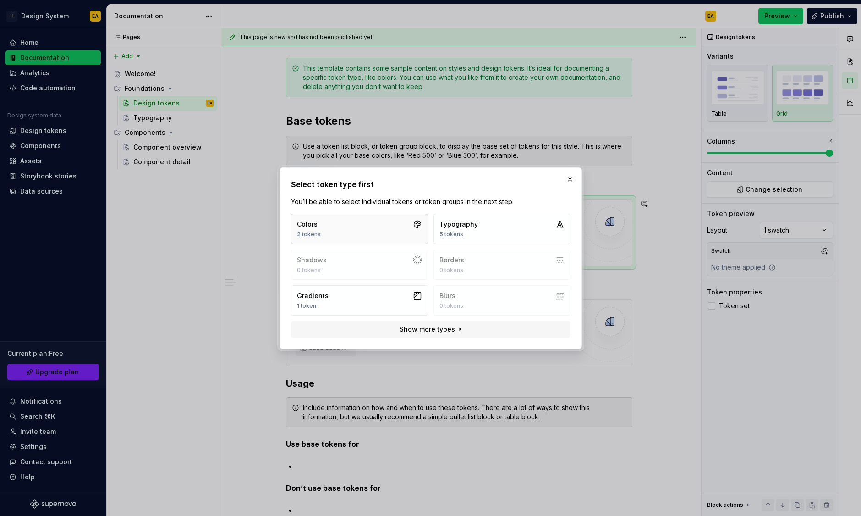
click at [317, 223] on div "Colors" at bounding box center [309, 224] width 24 height 9
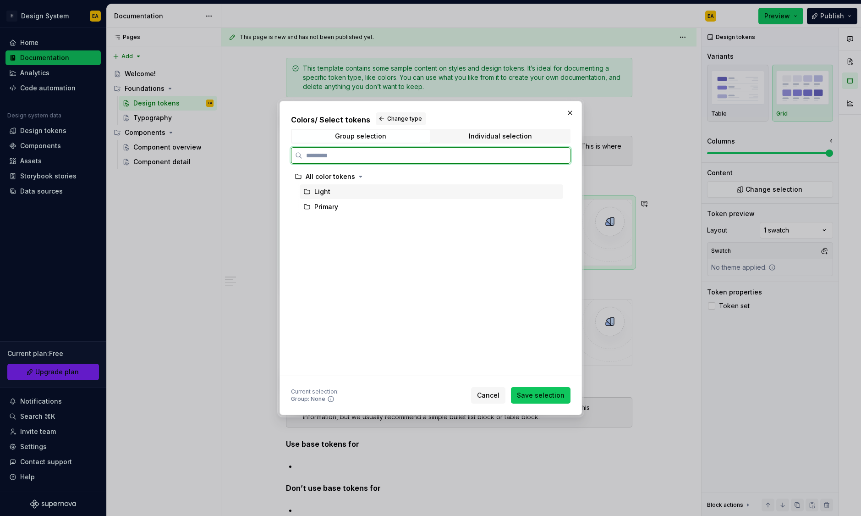
click at [317, 193] on div "Light" at bounding box center [322, 191] width 16 height 9
click at [310, 209] on icon at bounding box center [306, 206] width 7 height 7
click at [558, 190] on div at bounding box center [555, 191] width 7 height 7
click at [431, 207] on div "Primary" at bounding box center [432, 206] width 264 height 15
click at [320, 177] on div "All color tokens" at bounding box center [330, 176] width 49 height 9
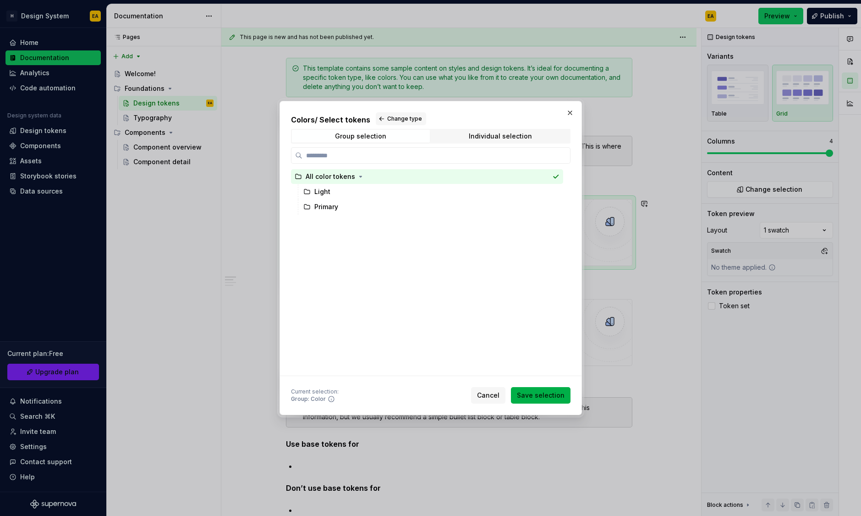
click at [539, 393] on span "Save selection" at bounding box center [541, 394] width 48 height 9
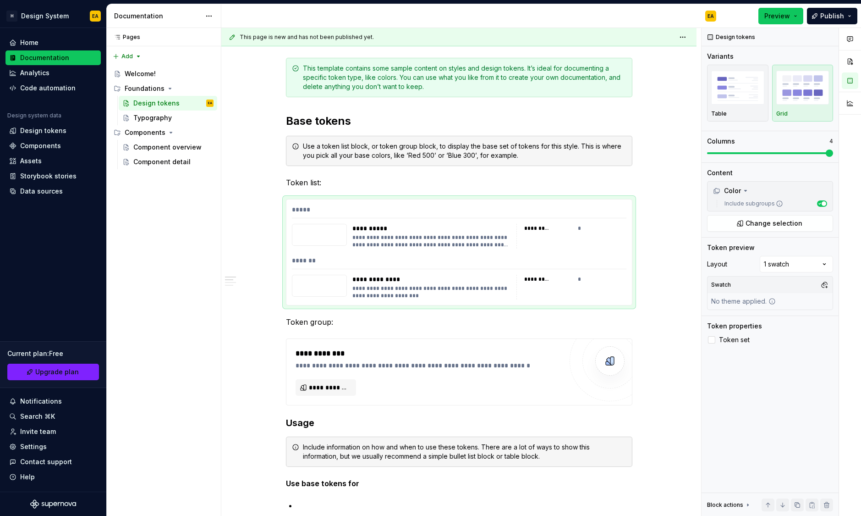
drag, startPoint x: 170, startPoint y: 293, endPoint x: 258, endPoint y: 297, distance: 88.1
click at [170, 293] on div "Pages Pages Add Accessibility guide for tree Page tree. Navigate the tree with …" at bounding box center [163, 272] width 115 height 488
click at [329, 238] on div at bounding box center [319, 235] width 55 height 22
click at [210, 256] on div "Pages Pages Add Accessibility guide for tree Page tree. Navigate the tree with …" at bounding box center [163, 272] width 115 height 488
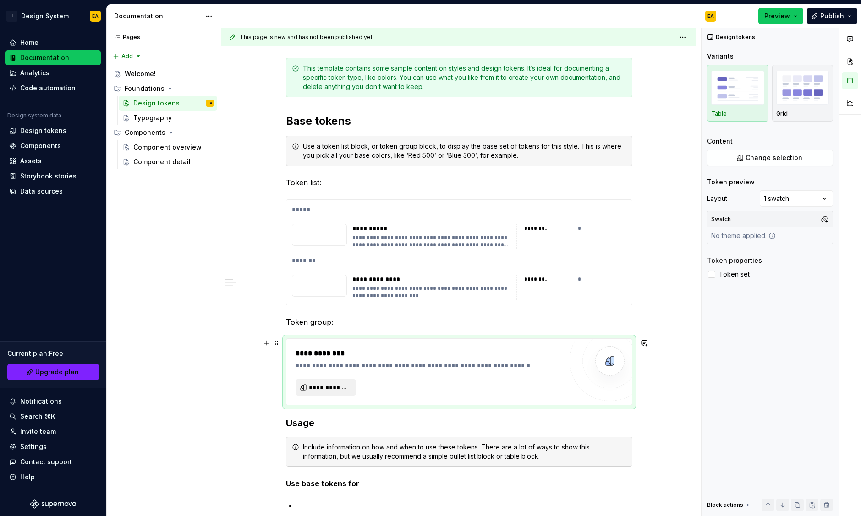
click at [333, 390] on span "**********" at bounding box center [329, 387] width 41 height 9
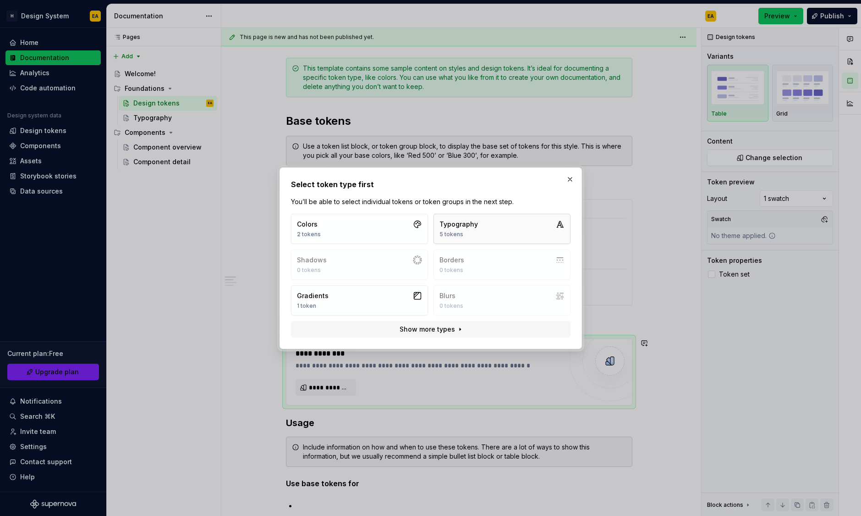
click at [496, 223] on button "Typography 5 tokens" at bounding box center [502, 229] width 137 height 30
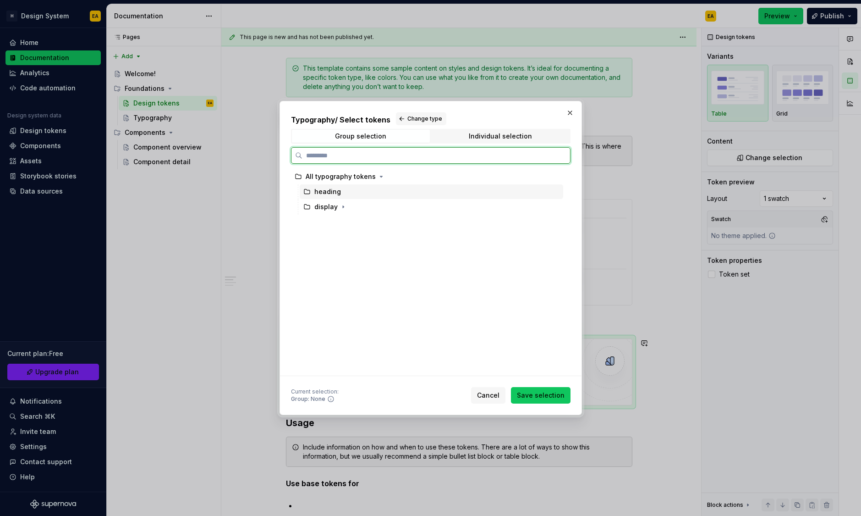
click at [337, 192] on div "heading" at bounding box center [327, 191] width 27 height 9
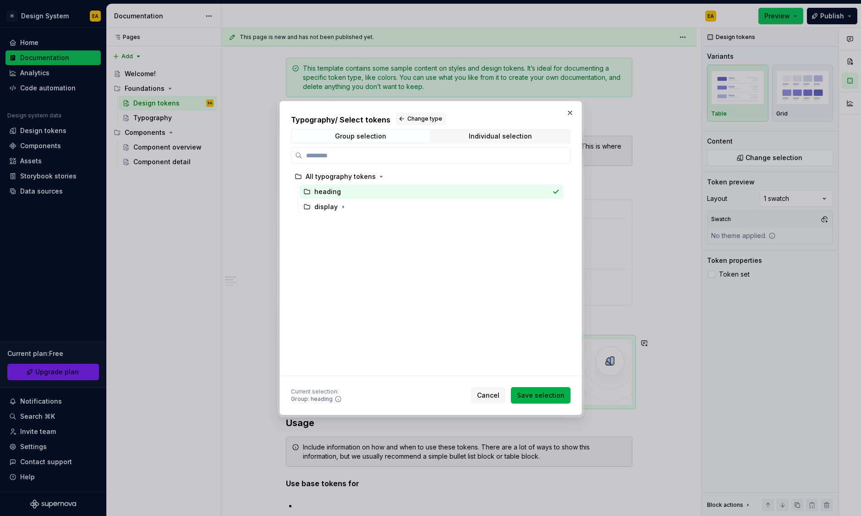
click at [558, 393] on span "Save selection" at bounding box center [541, 394] width 48 height 9
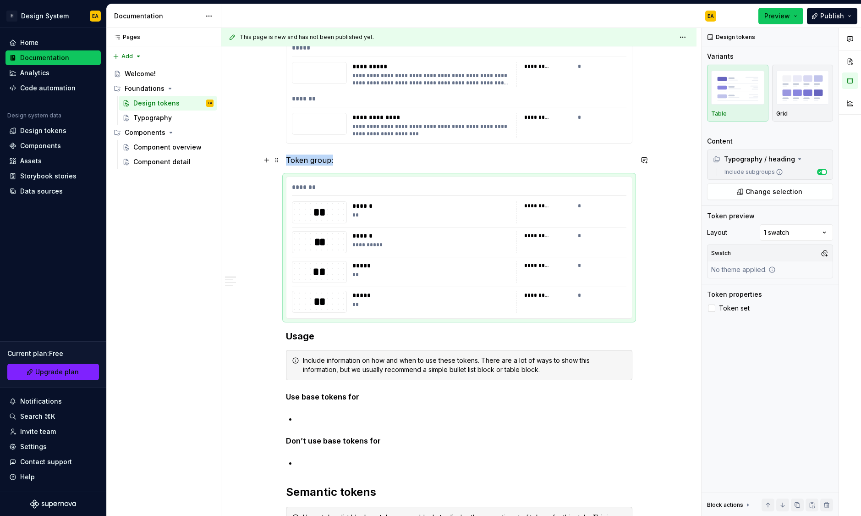
scroll to position [0, 0]
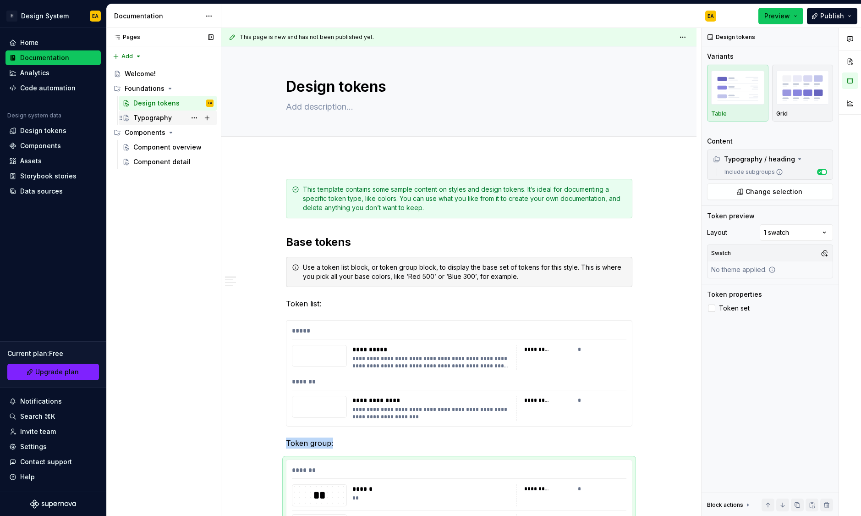
click at [152, 115] on div "Typography" at bounding box center [152, 117] width 38 height 9
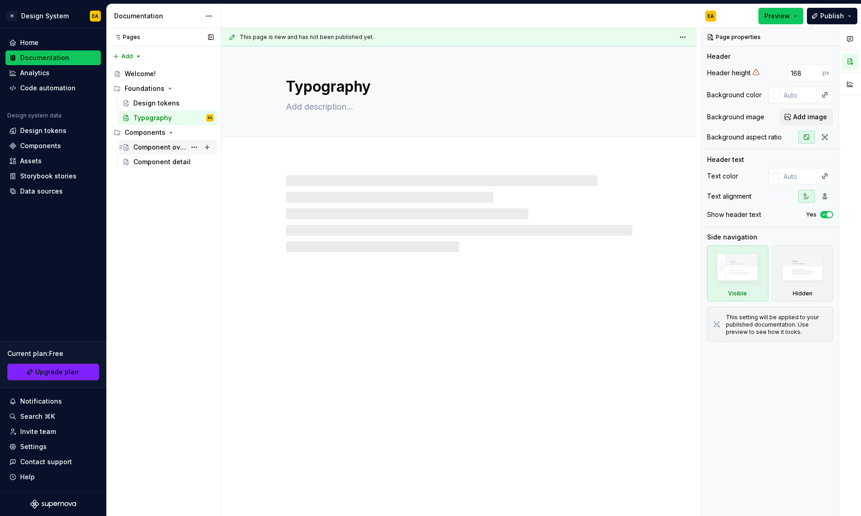
click at [154, 147] on div "Component overview" at bounding box center [159, 147] width 53 height 9
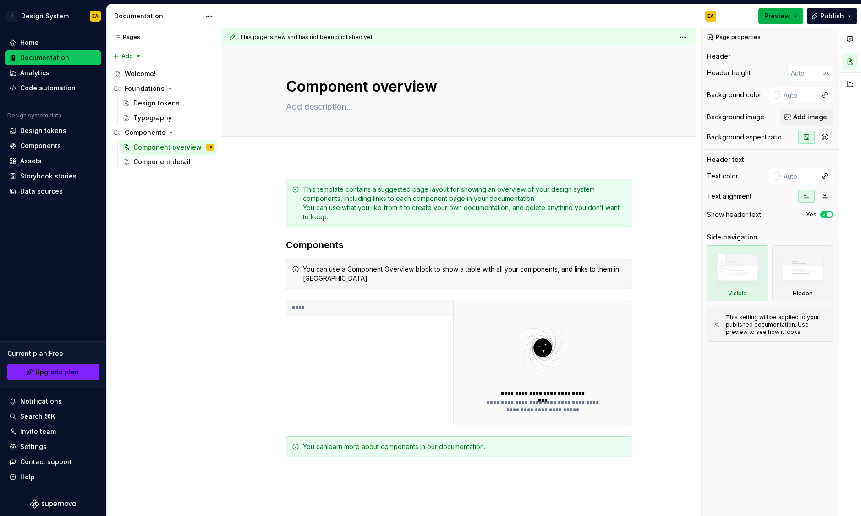
click at [790, 12] on span "Preview" at bounding box center [777, 15] width 26 height 9
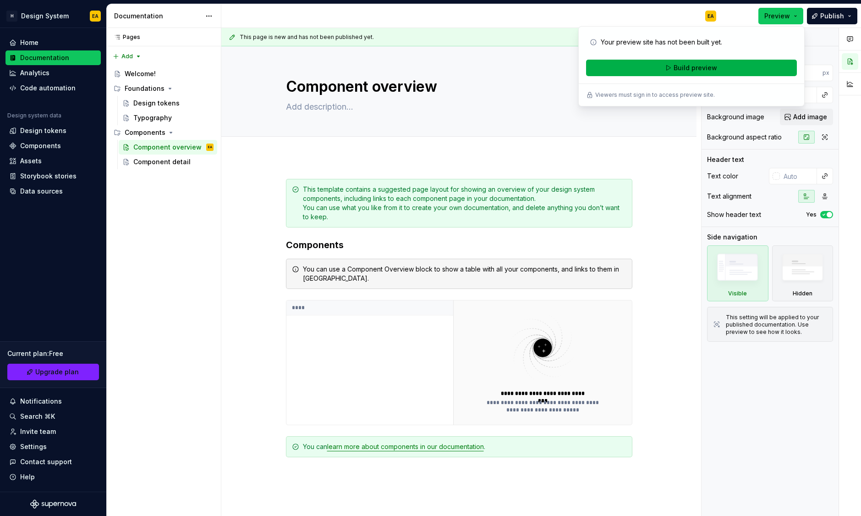
click at [698, 66] on span "Build preview" at bounding box center [696, 67] width 44 height 9
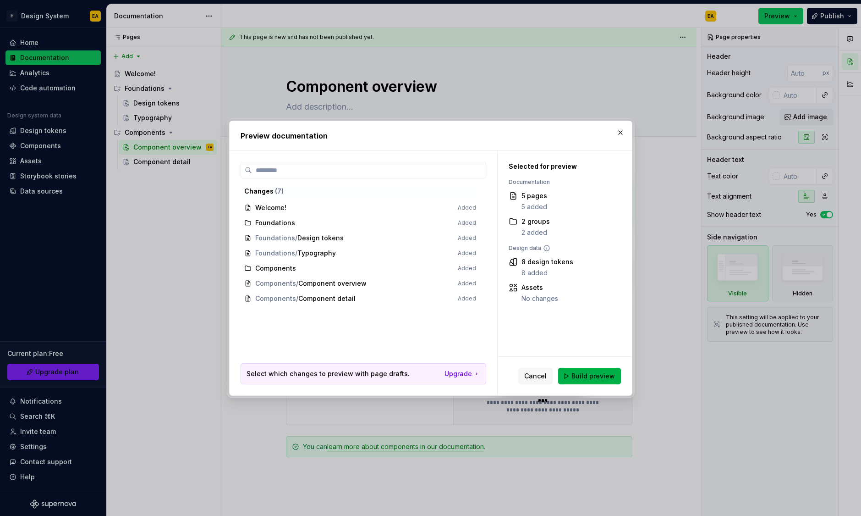
click at [595, 368] on button "Build preview" at bounding box center [589, 376] width 63 height 16
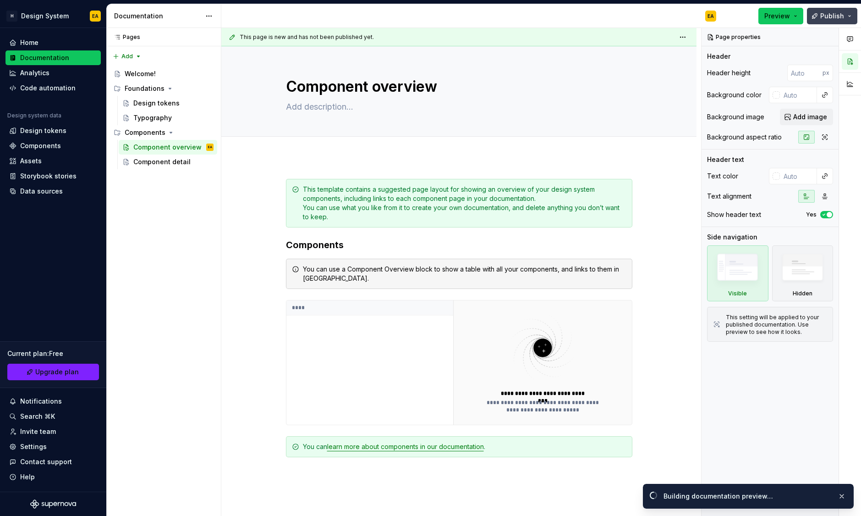
click at [853, 13] on button "Publish" at bounding box center [832, 16] width 50 height 16
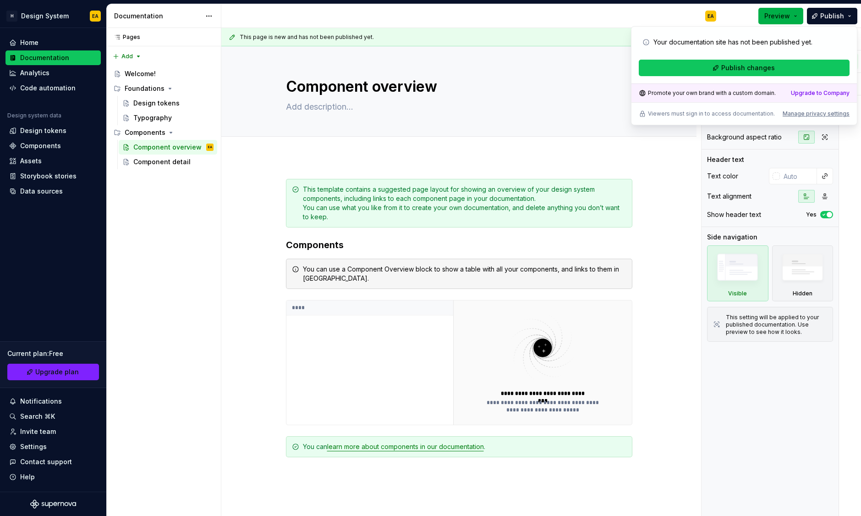
click at [800, 15] on button "Preview" at bounding box center [781, 16] width 45 height 16
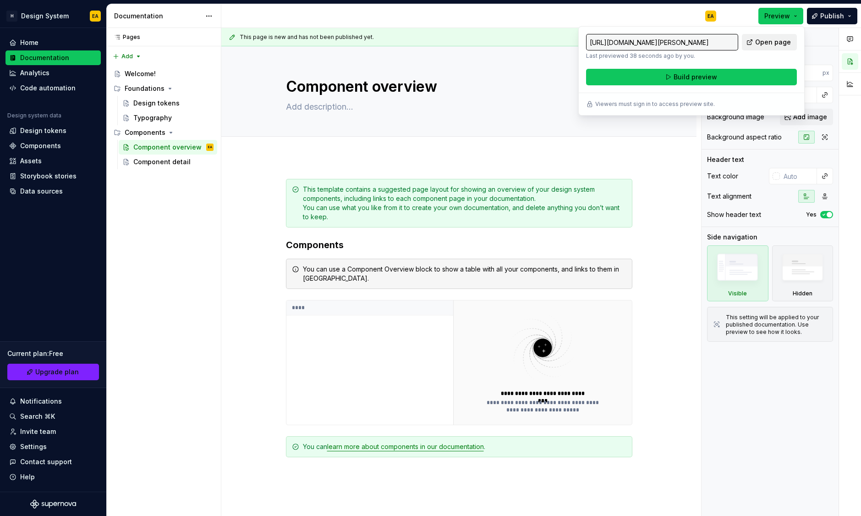
click at [784, 44] on span "Open page" at bounding box center [773, 42] width 36 height 9
type textarea "*"
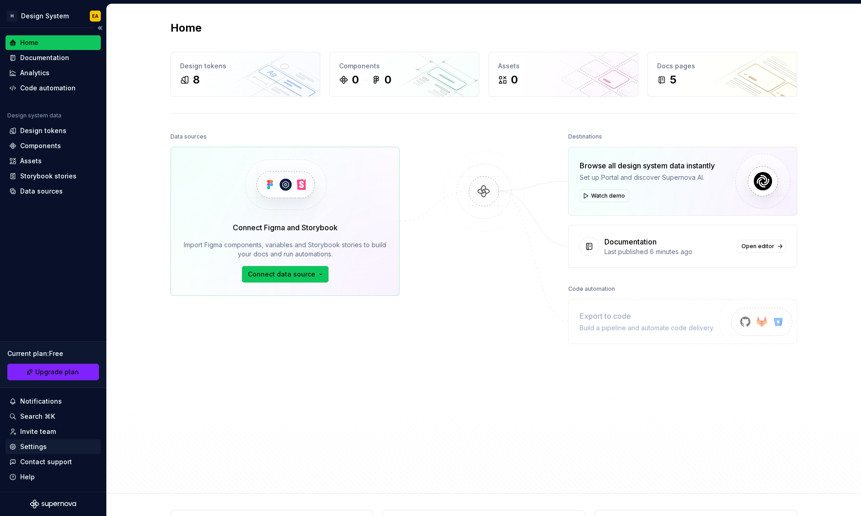
click at [35, 445] on div "Settings" at bounding box center [33, 446] width 27 height 9
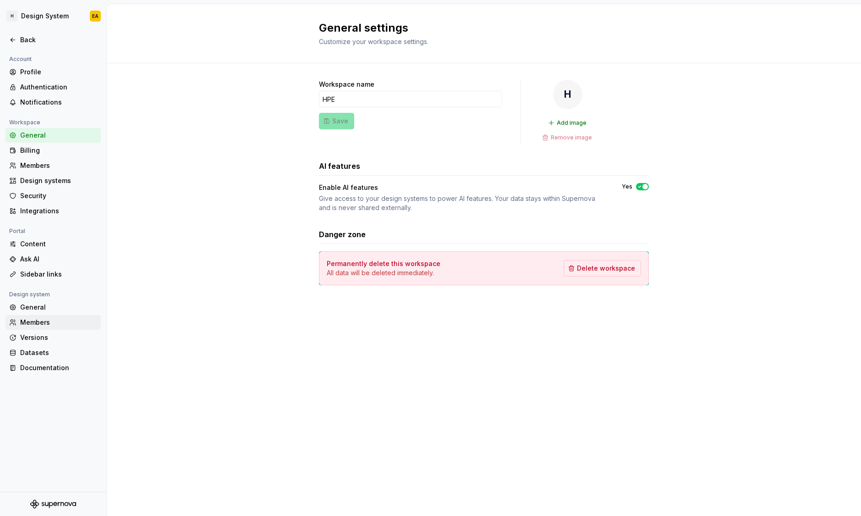
click at [37, 321] on div "Members" at bounding box center [58, 322] width 77 height 9
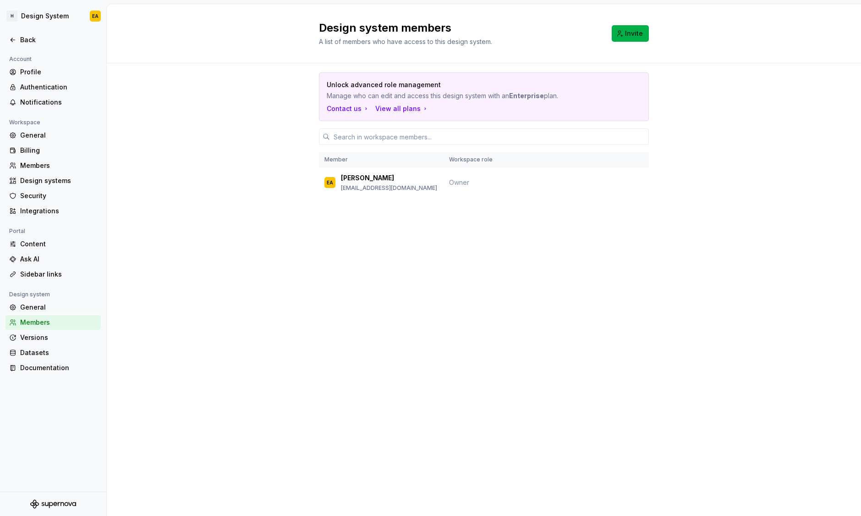
click at [643, 38] on span "Invite" at bounding box center [634, 33] width 18 height 9
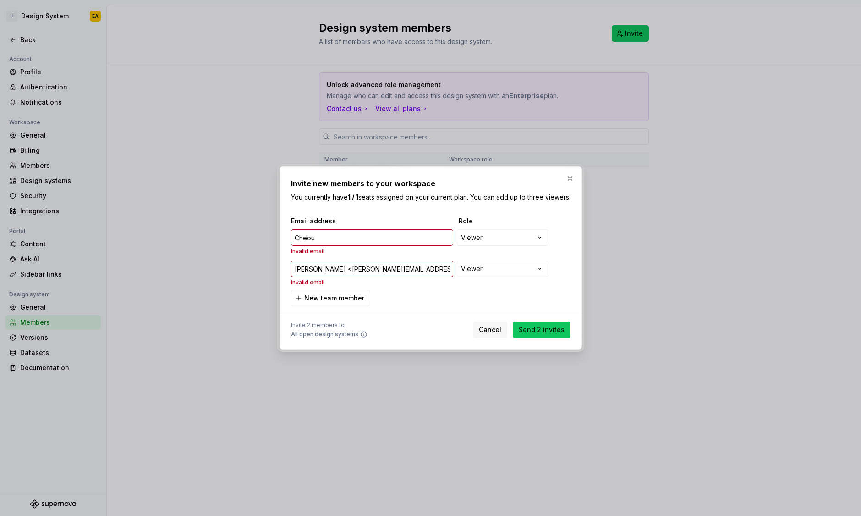
drag, startPoint x: 324, startPoint y: 275, endPoint x: 272, endPoint y: 274, distance: 51.3
click at [272, 274] on div "**********" at bounding box center [430, 258] width 861 height 516
click at [401, 270] on input "ashley.cheou@hpe.com>" at bounding box center [372, 268] width 162 height 16
type input "ashley.cheou@hpe.com"
click at [489, 271] on div "**********" at bounding box center [430, 258] width 861 height 516
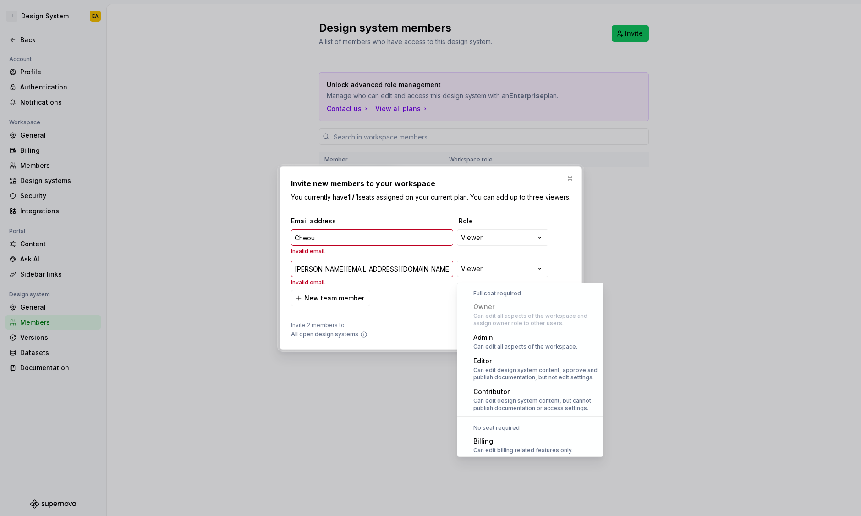
scroll to position [25, 0]
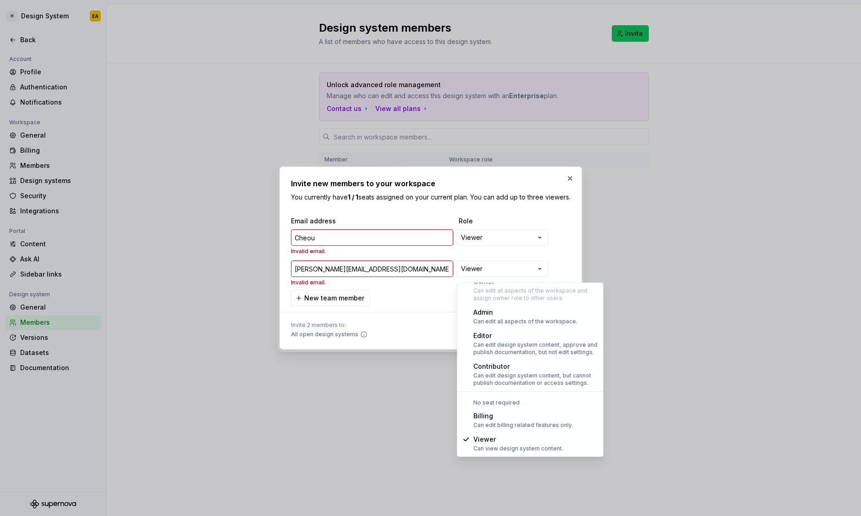
select select "*****"
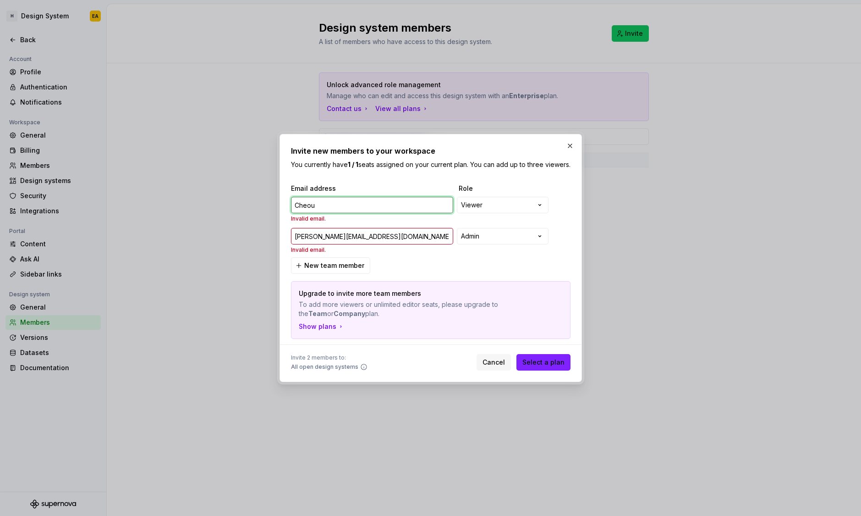
drag, startPoint x: 340, startPoint y: 206, endPoint x: 261, endPoint y: 203, distance: 78.9
click at [270, 203] on div "**********" at bounding box center [430, 258] width 861 height 516
paste input "joelle.gregory@hpe.com"
type input "joelle.gregory@hpe.com"
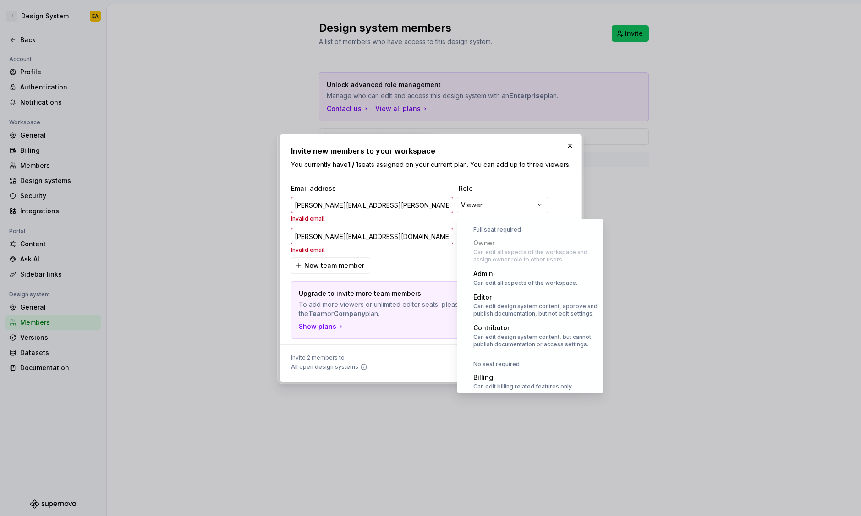
click at [506, 212] on div "**********" at bounding box center [430, 258] width 861 height 516
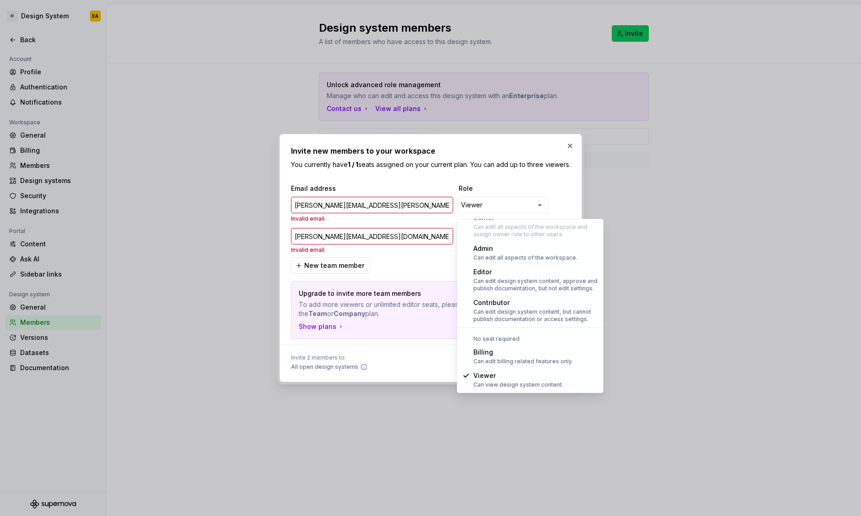
select select "*****"
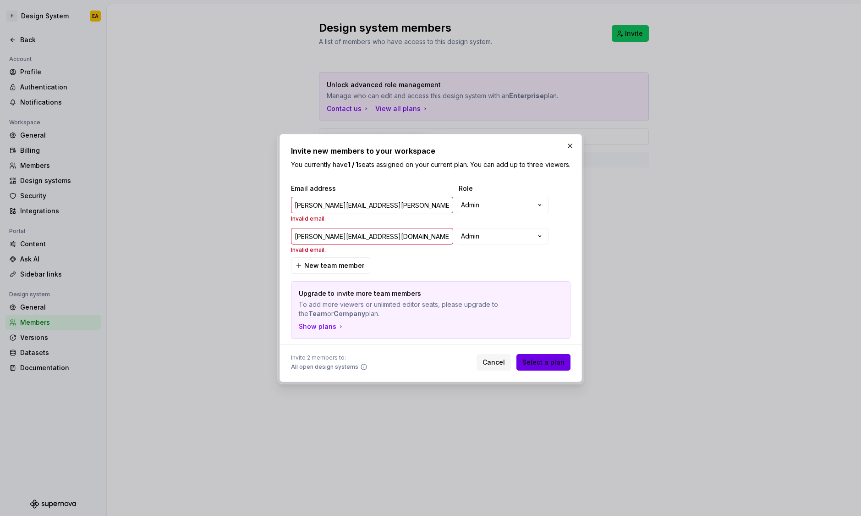
click at [555, 365] on span "Select a plan" at bounding box center [543, 361] width 42 height 9
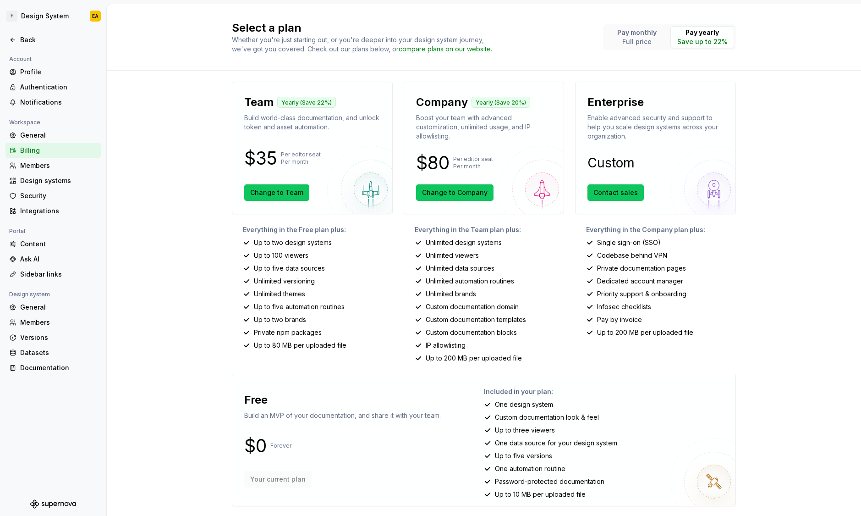
scroll to position [5, 0]
